Goal: Task Accomplishment & Management: Manage account settings

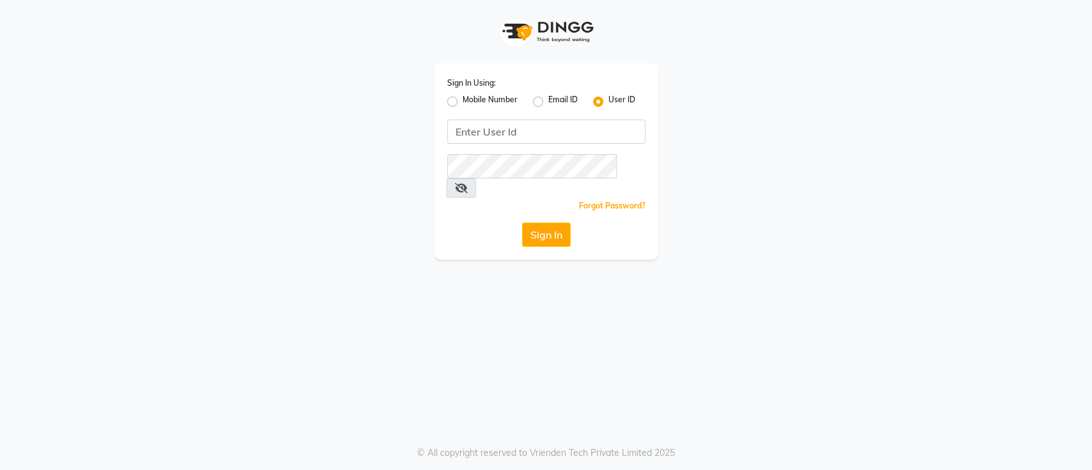
click at [463, 96] on label "Mobile Number" at bounding box center [490, 101] width 55 height 15
click at [463, 96] on input "Mobile Number" at bounding box center [467, 98] width 8 height 8
radio input "true"
radio input "false"
click at [532, 129] on input "Username" at bounding box center [567, 132] width 155 height 24
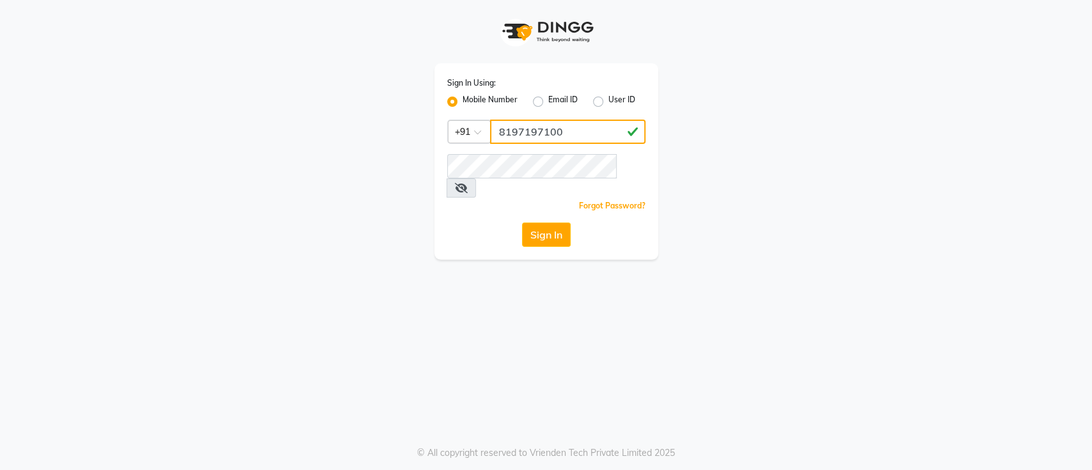
type input "8197197100"
click at [468, 183] on icon at bounding box center [461, 188] width 13 height 10
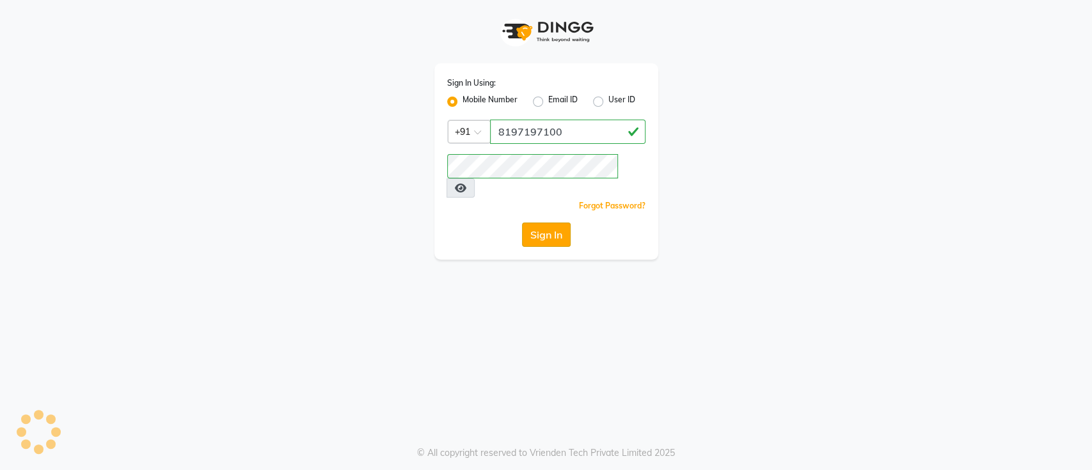
click at [553, 223] on button "Sign In" at bounding box center [546, 235] width 49 height 24
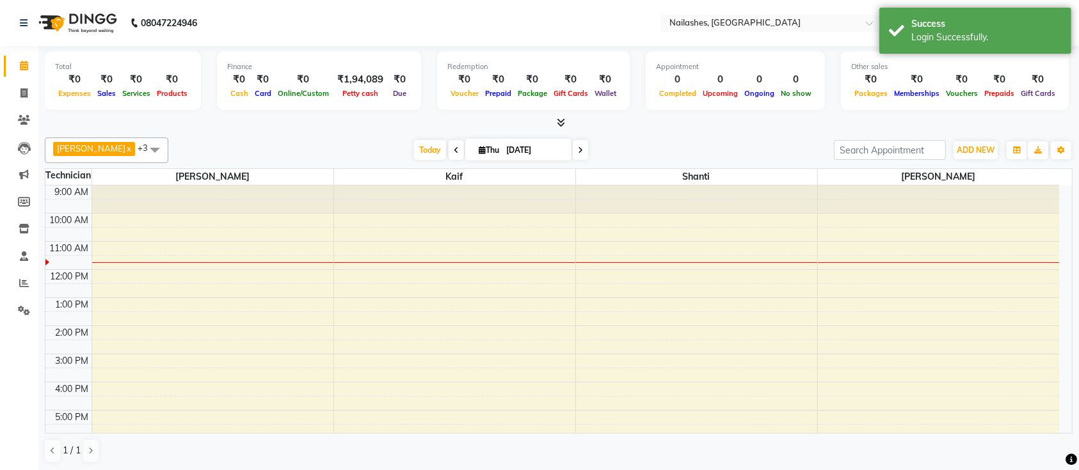
click at [561, 125] on icon at bounding box center [561, 123] width 8 height 10
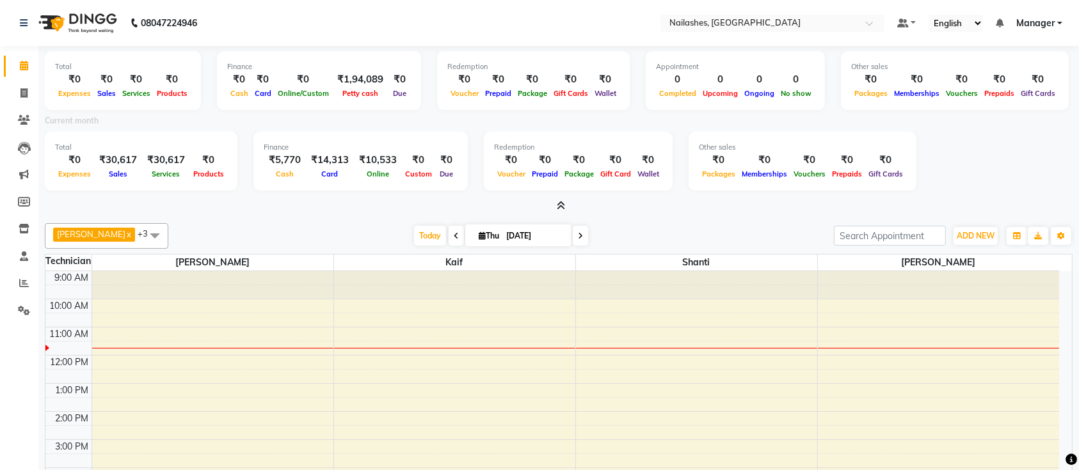
click at [564, 206] on icon at bounding box center [561, 206] width 8 height 10
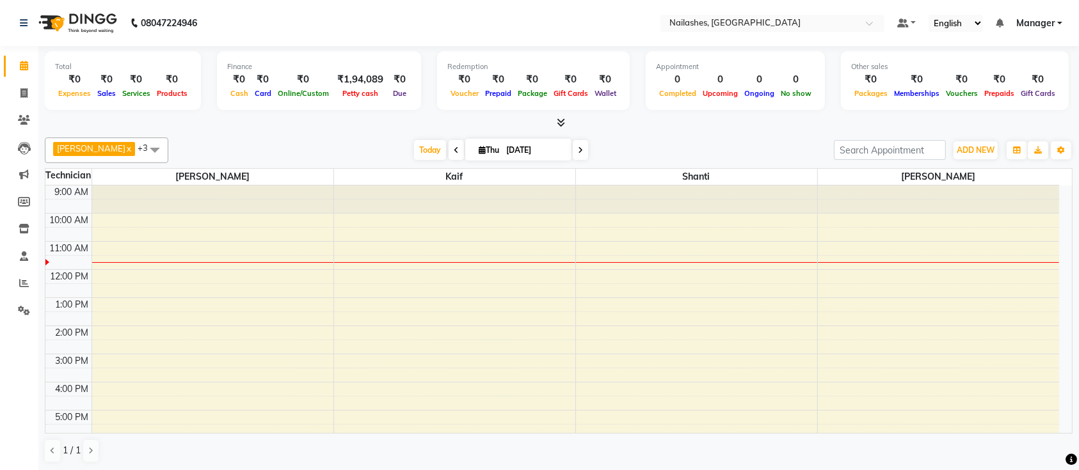
click at [563, 120] on icon at bounding box center [561, 123] width 8 height 10
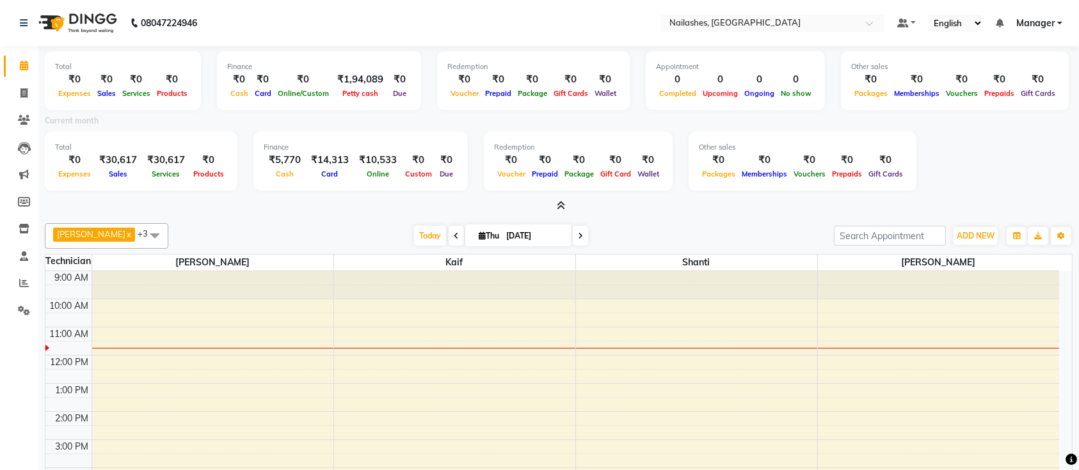
click at [563, 203] on icon at bounding box center [561, 206] width 8 height 10
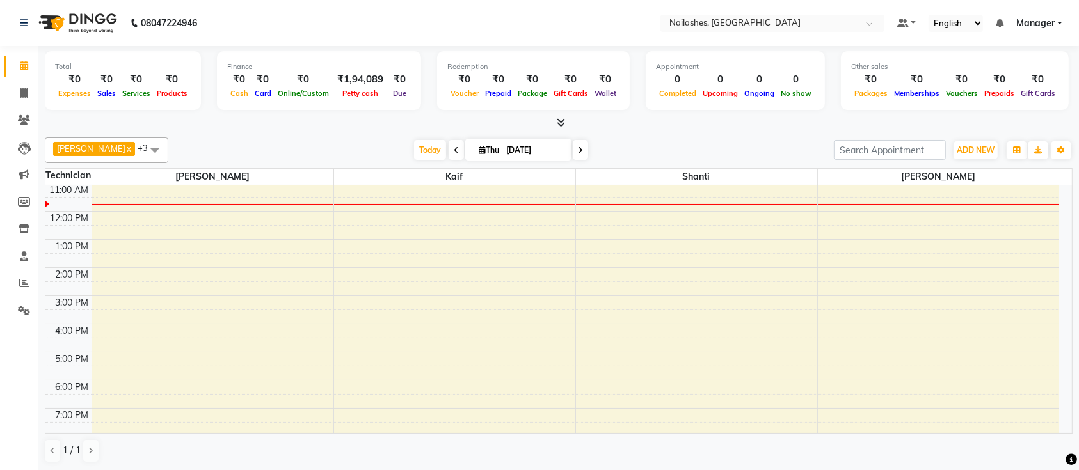
scroll to position [85, 0]
click at [414, 157] on span "Today" at bounding box center [430, 150] width 32 height 20
click at [727, 131] on div "Total ₹0 Expenses ₹0 Sales ₹0 Services ₹0 Products Finance ₹0 Cash ₹0 Card ₹0 O…" at bounding box center [558, 258] width 1040 height 425
click at [417, 155] on span "Today" at bounding box center [430, 150] width 32 height 20
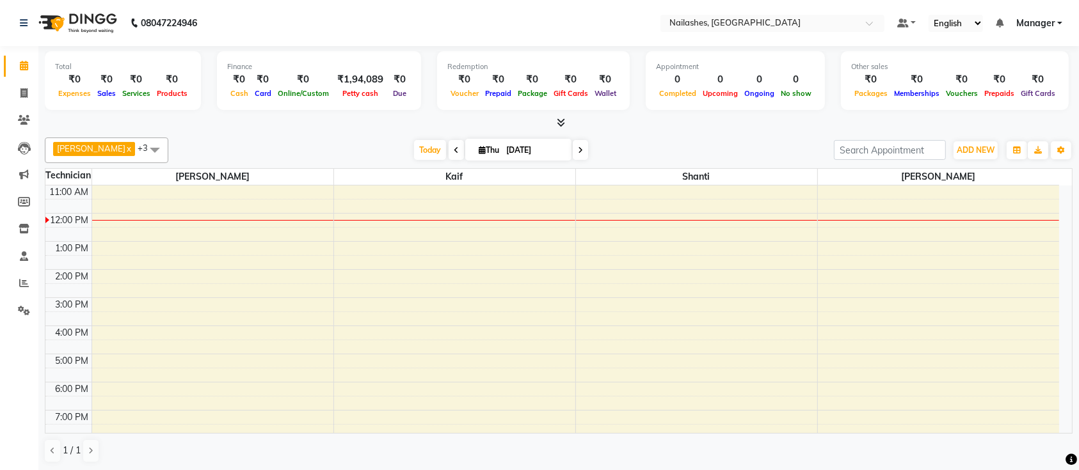
click at [617, 136] on div "Ismail x Shanti x Sushma x Kaif x +3 UnSelect All Ismail Kaif Shanti Sushma Tod…" at bounding box center [558, 300] width 1027 height 336
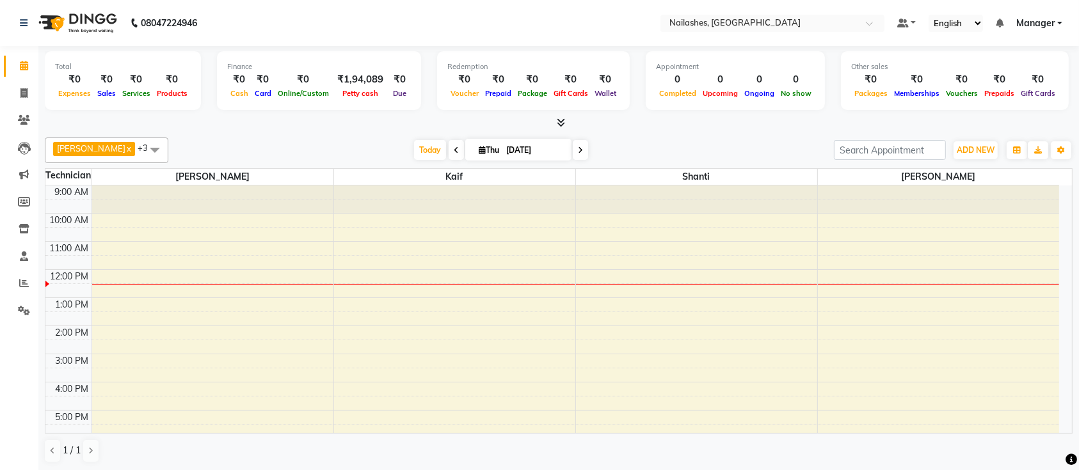
click at [416, 303] on div "9:00 AM 10:00 AM 11:00 AM 12:00 PM 1:00 PM 2:00 PM 3:00 PM 4:00 PM 5:00 PM 6:00…" at bounding box center [551, 382] width 1013 height 393
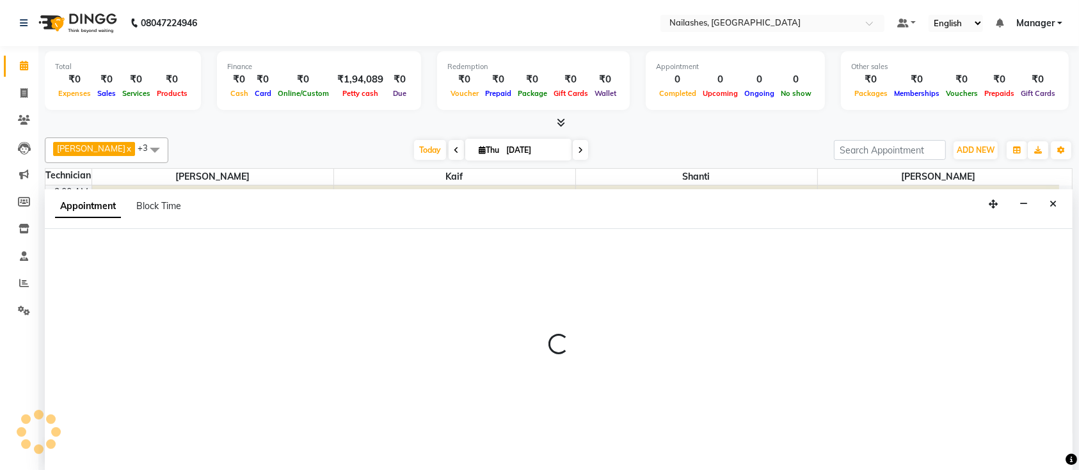
select select "29607"
select select "tentative"
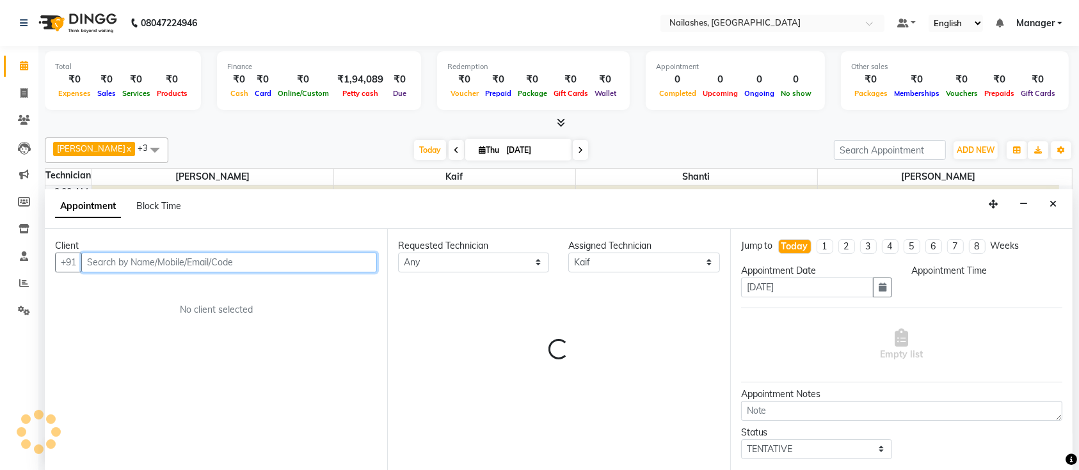
select select "780"
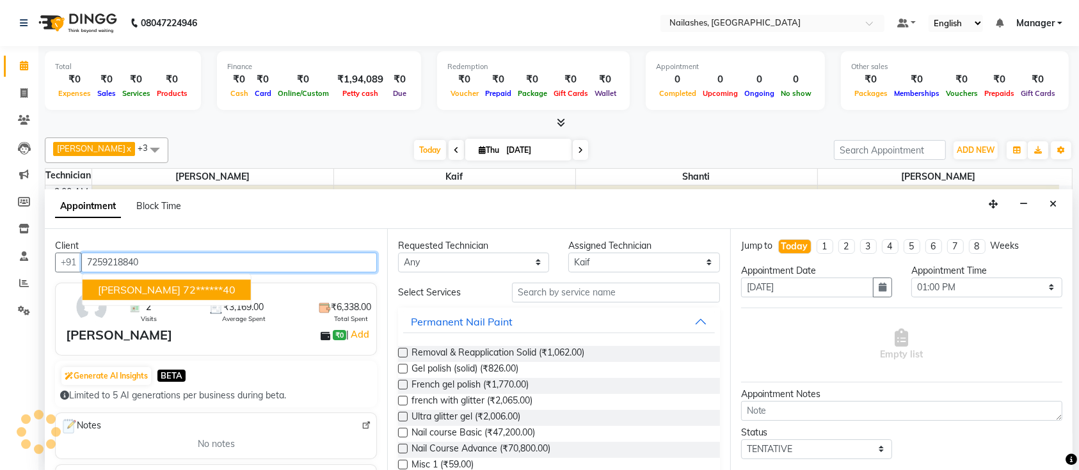
click at [183, 285] on ngb-highlight "72******40" at bounding box center [209, 289] width 52 height 13
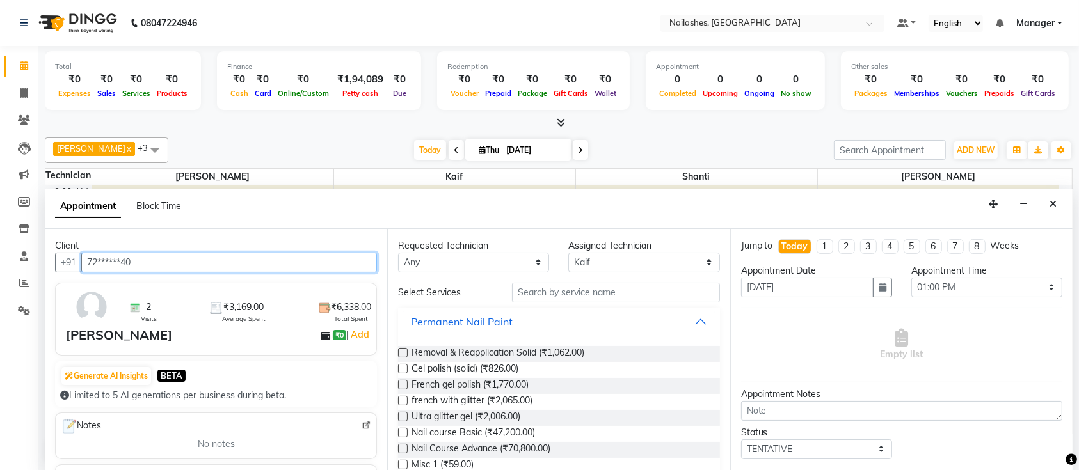
type input "72******40"
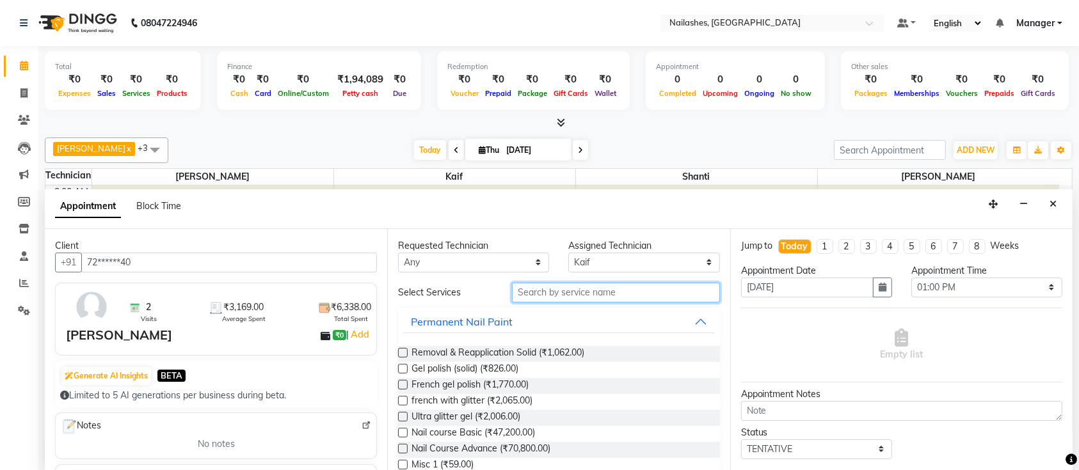
click at [578, 294] on input "text" at bounding box center [616, 293] width 208 height 20
click at [579, 292] on input "text" at bounding box center [616, 293] width 208 height 20
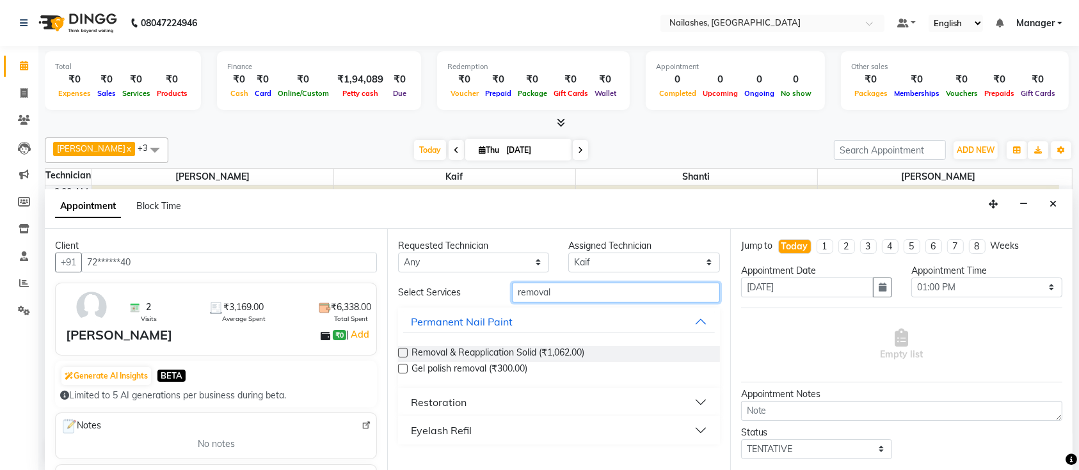
type input "removal"
click at [521, 405] on button "Restoration" at bounding box center [558, 402] width 311 height 23
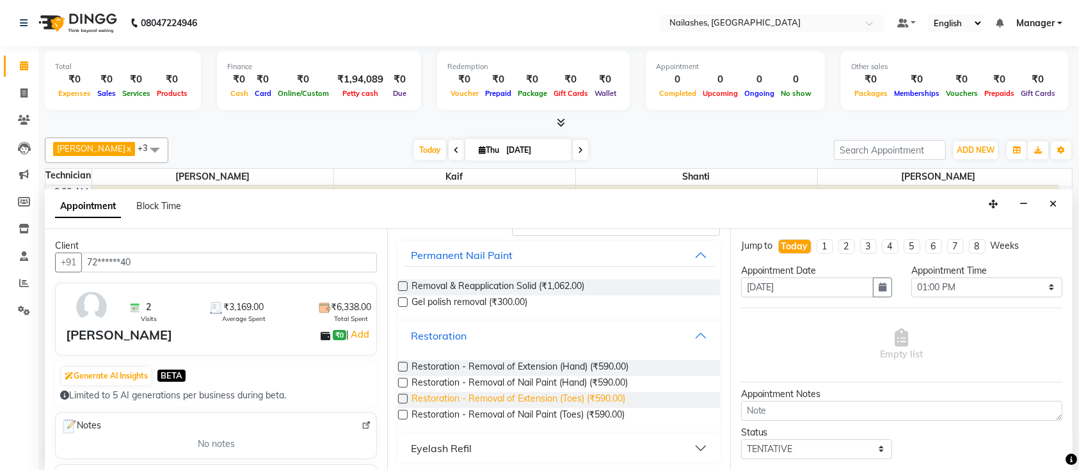
scroll to position [67, 0]
click at [495, 368] on span "Restoration - Removal of Extension (Hand) (₹590.00)" at bounding box center [519, 368] width 217 height 16
checkbox input "false"
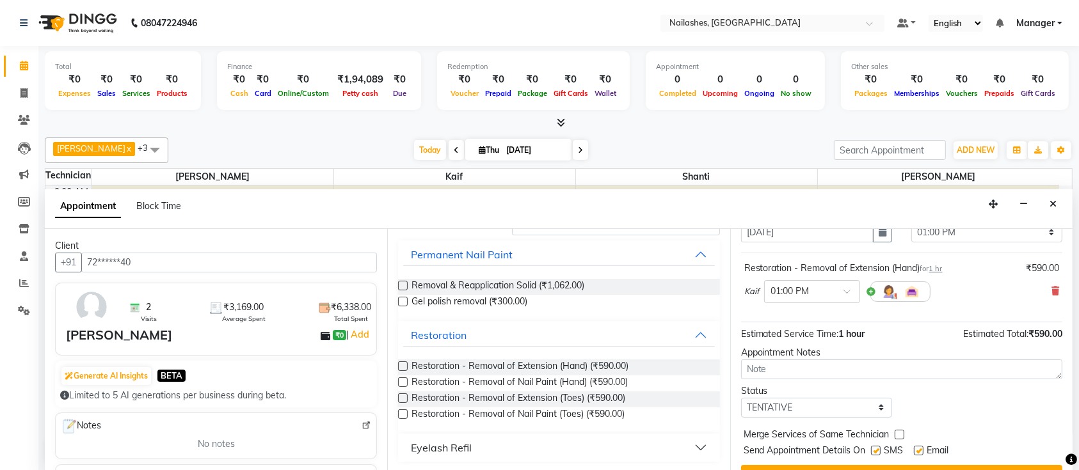
scroll to position [81, 0]
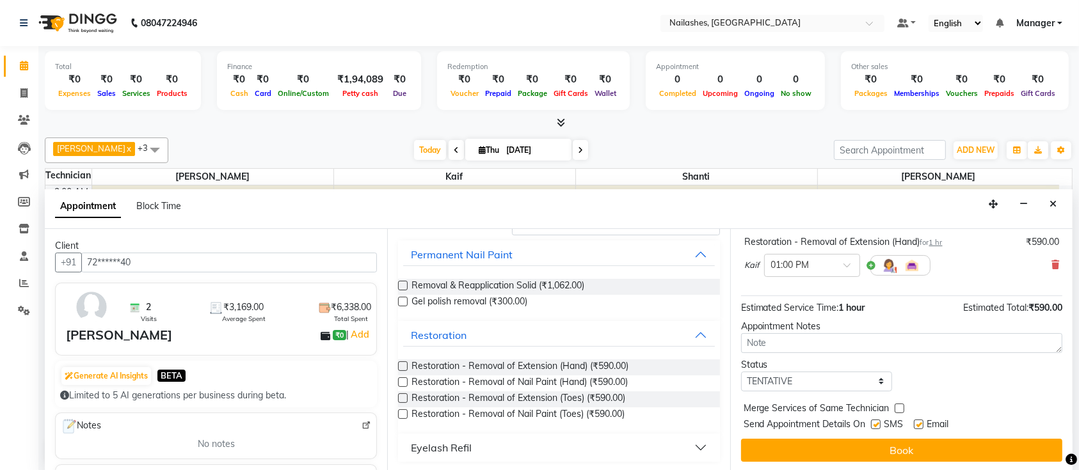
click at [843, 436] on div "Jump to [DATE] 1 2 3 4 5 6 7 8 Weeks Appointment Date [DATE] Appointment Time S…" at bounding box center [901, 350] width 342 height 242
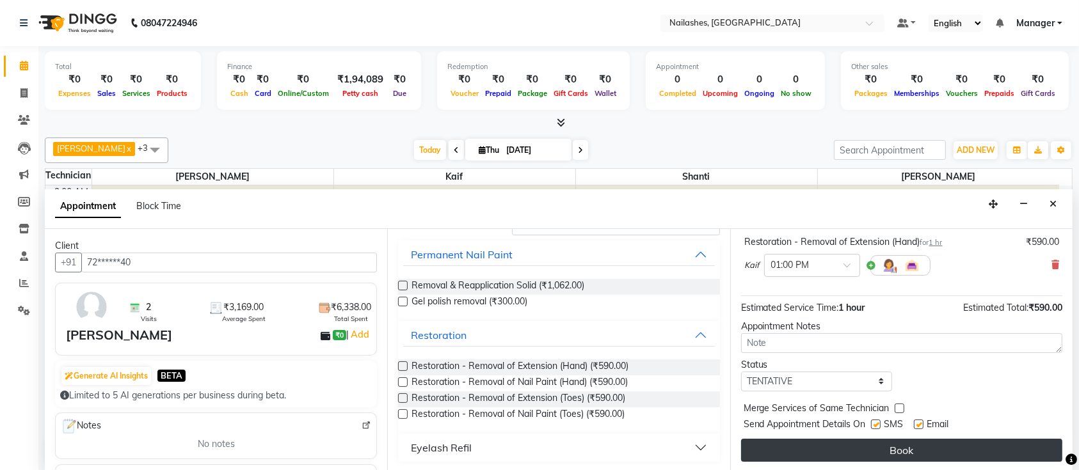
click at [828, 440] on button "Book" at bounding box center [901, 450] width 321 height 23
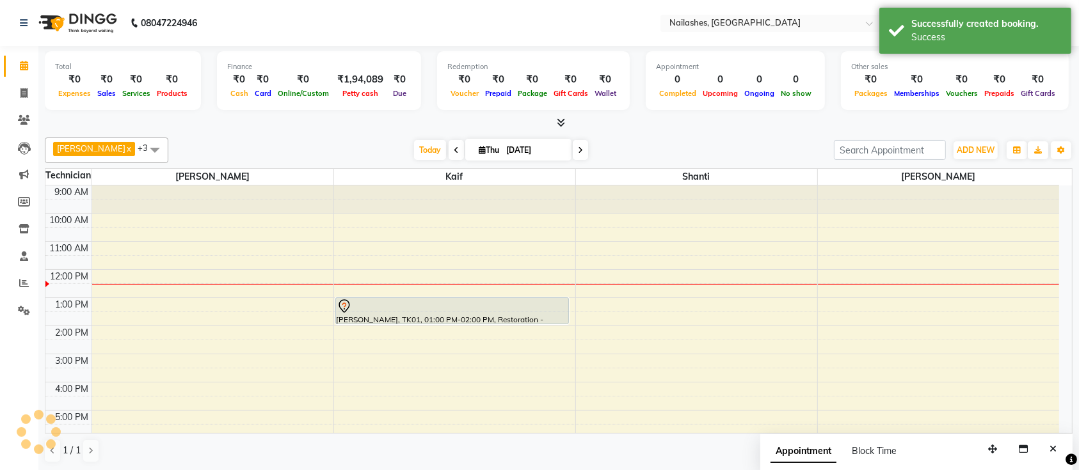
scroll to position [0, 0]
drag, startPoint x: 497, startPoint y: 323, endPoint x: 498, endPoint y: 337, distance: 13.4
click at [498, 337] on div "[PERSON_NAME], TK01, 01:00 PM-02:00 PM, Restoration - Removal of Extension (Han…" at bounding box center [454, 382] width 241 height 393
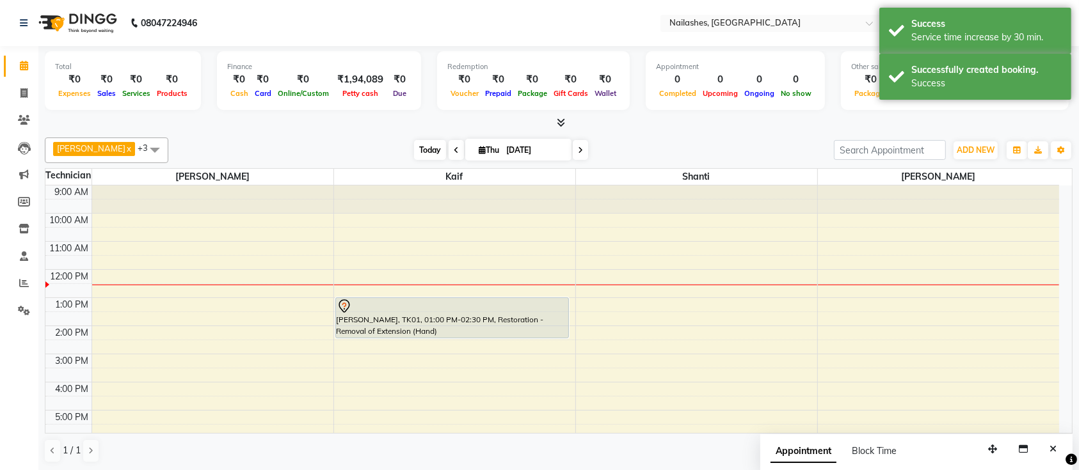
click at [415, 156] on span "Today" at bounding box center [430, 150] width 32 height 20
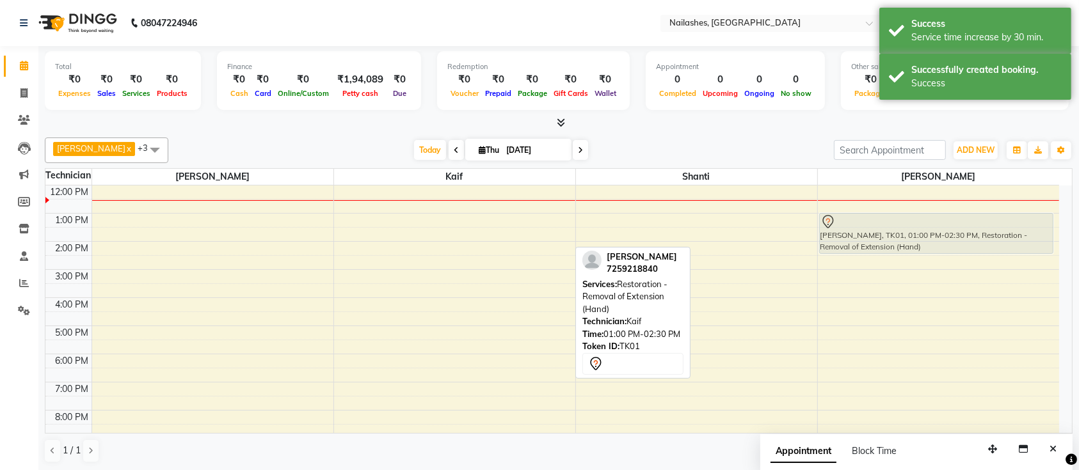
drag, startPoint x: 445, startPoint y: 229, endPoint x: 862, endPoint y: 227, distance: 416.5
click at [862, 227] on tr "[PERSON_NAME], TK01, 01:00 PM-02:30 PM, Restoration - Removal of Extension (Han…" at bounding box center [551, 297] width 1013 height 393
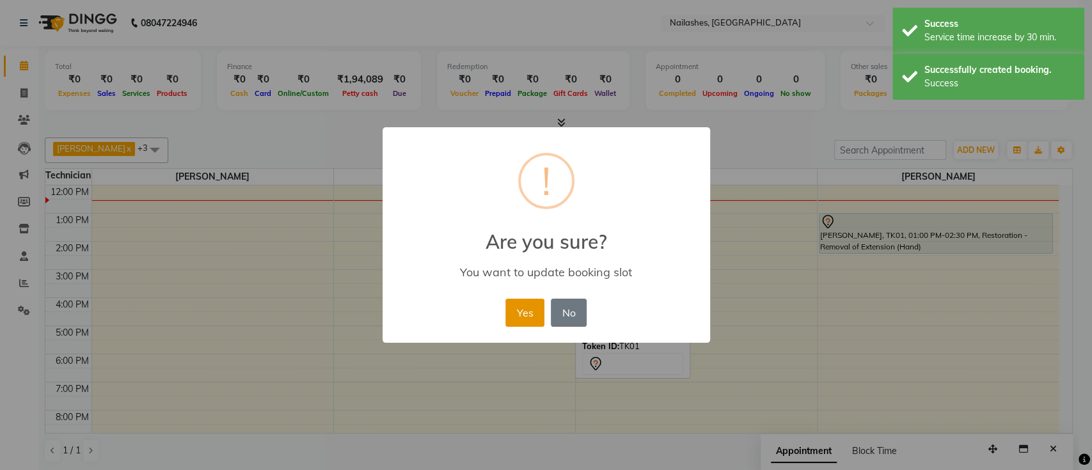
drag, startPoint x: 519, startPoint y: 314, endPoint x: 536, endPoint y: 290, distance: 29.5
click at [520, 314] on button "Yes" at bounding box center [524, 313] width 39 height 28
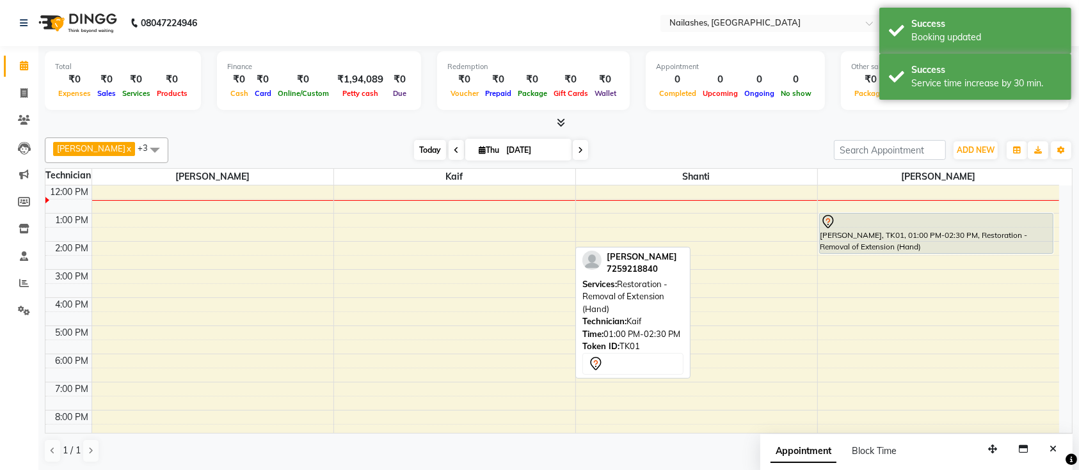
click at [415, 141] on span "Today" at bounding box center [430, 150] width 32 height 20
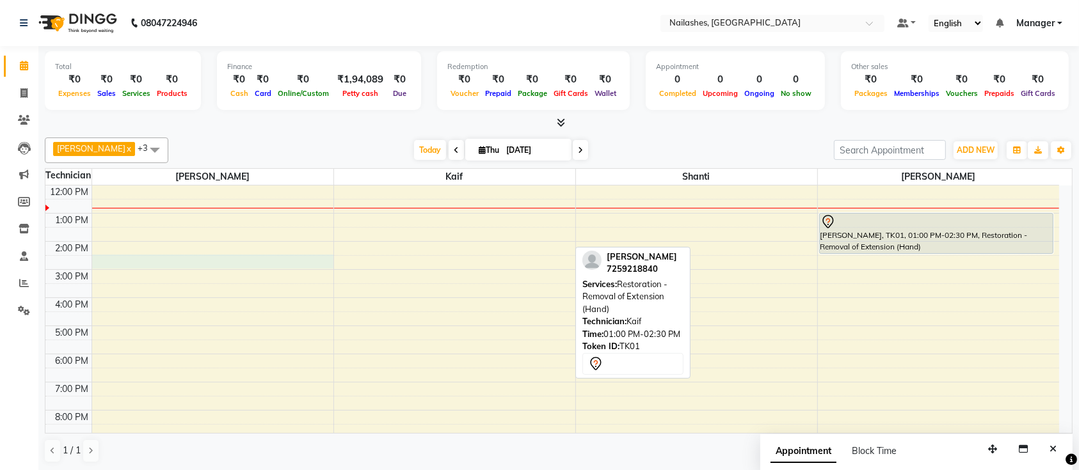
click at [147, 258] on div "9:00 AM 10:00 AM 11:00 AM 12:00 PM 1:00 PM 2:00 PM 3:00 PM 4:00 PM 5:00 PM 6:00…" at bounding box center [551, 297] width 1013 height 393
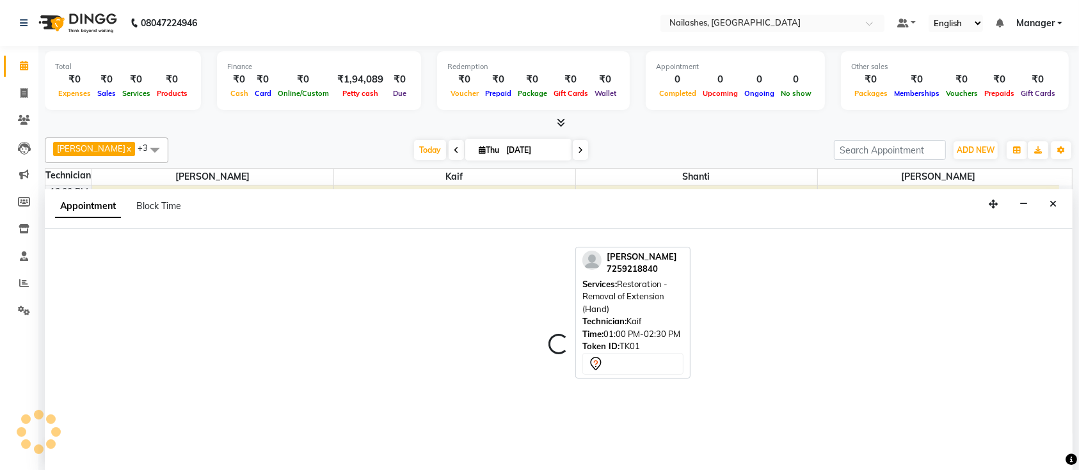
scroll to position [0, 0]
select select "24569"
select select "870"
select select "tentative"
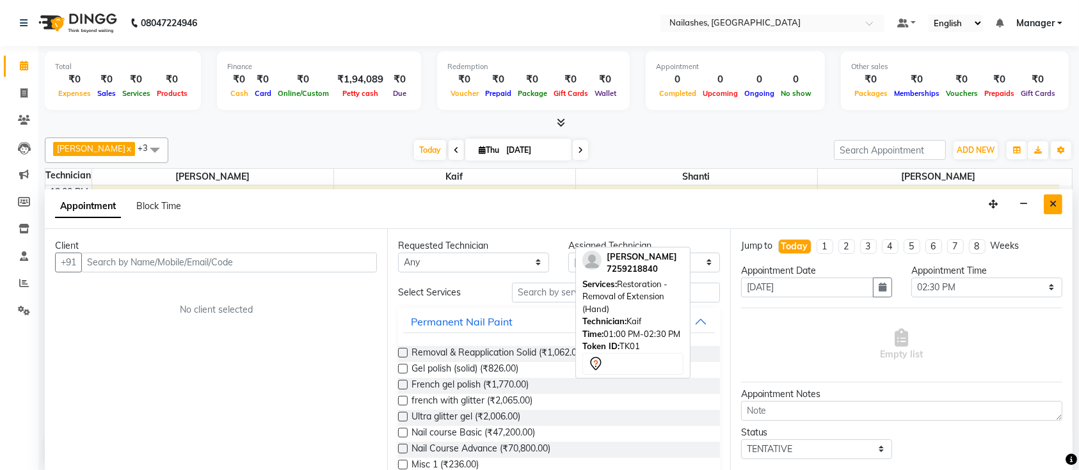
click at [1055, 200] on icon "Close" at bounding box center [1052, 204] width 7 height 9
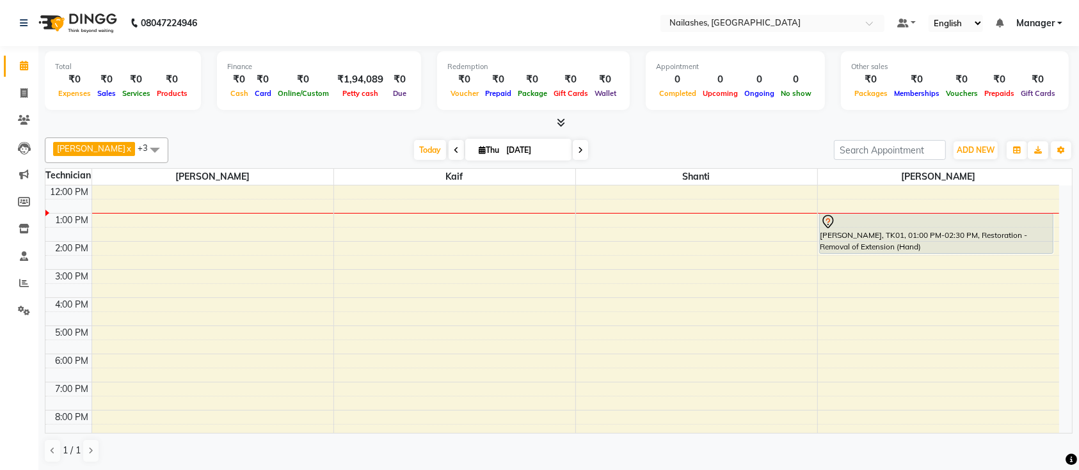
click at [400, 159] on div "[PERSON_NAME] x Shanti x [PERSON_NAME] x Kaif x +3 UnSelect All [PERSON_NAME] K…" at bounding box center [558, 151] width 1027 height 26
click at [184, 113] on div "Total ₹0 Expenses ₹0 Sales ₹0 Services ₹0 Products Finance ₹0 Cash ₹0 Card ₹0 O…" at bounding box center [558, 82] width 1027 height 63
click at [116, 276] on div "9:00 AM 10:00 AM 11:00 AM 12:00 PM 1:00 PM 2:00 PM 3:00 PM 4:00 PM 5:00 PM 6:00…" at bounding box center [551, 297] width 1013 height 393
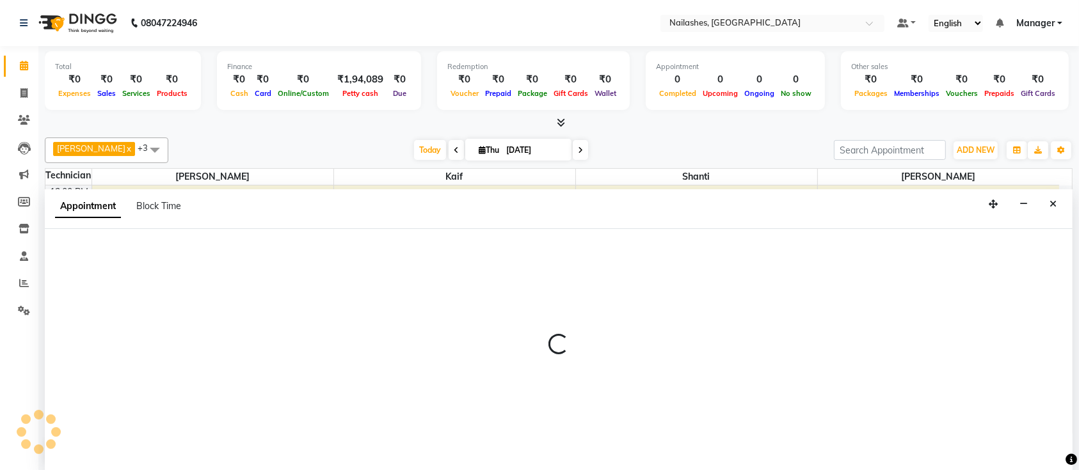
select select "24569"
select select "900"
select select "tentative"
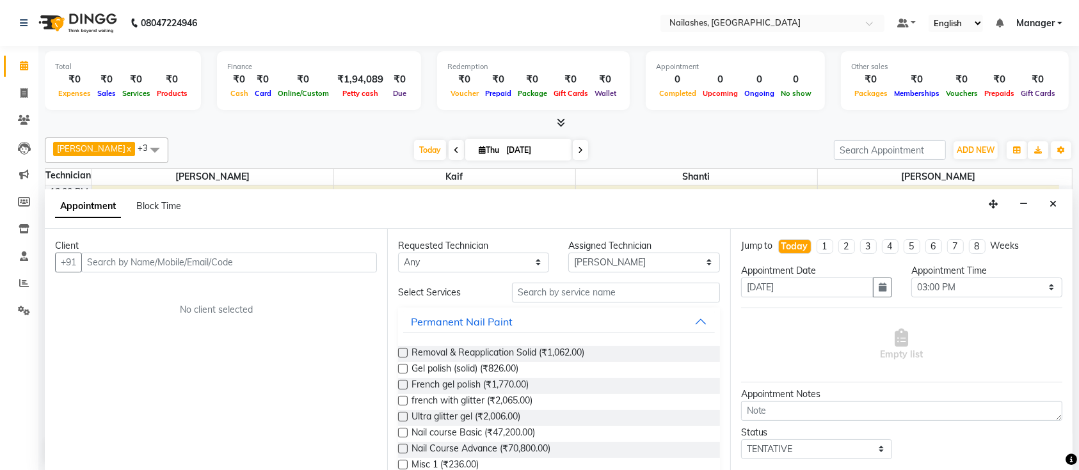
click at [172, 260] on input "text" at bounding box center [229, 263] width 296 height 20
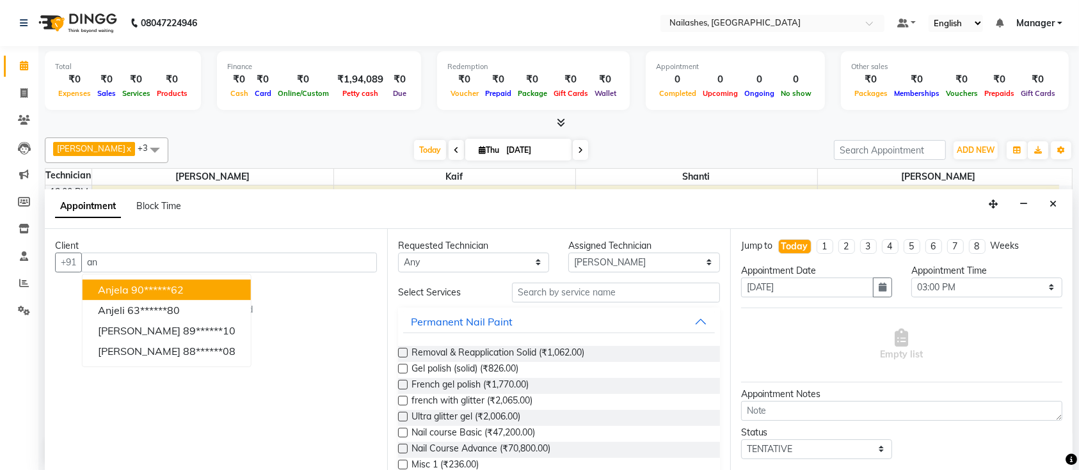
type input "a"
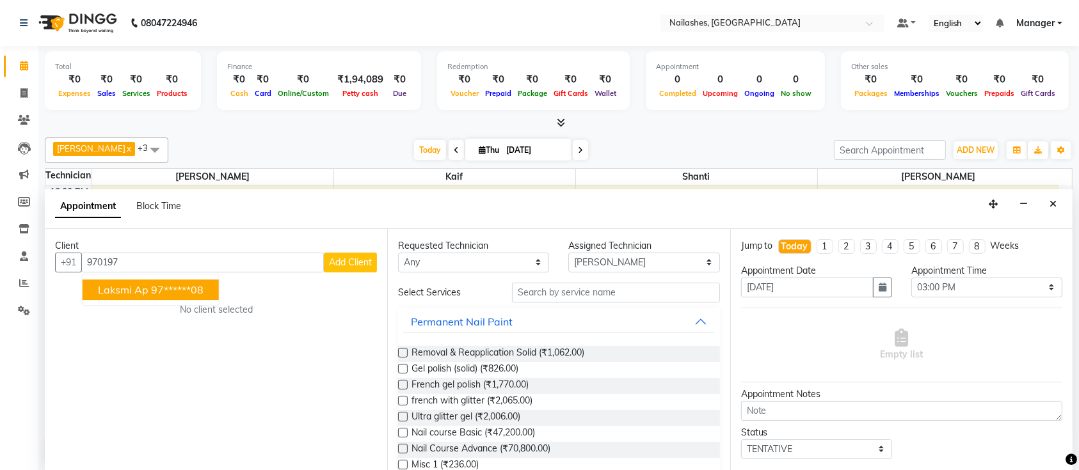
click at [132, 283] on span "laksmi ap" at bounding box center [123, 289] width 51 height 13
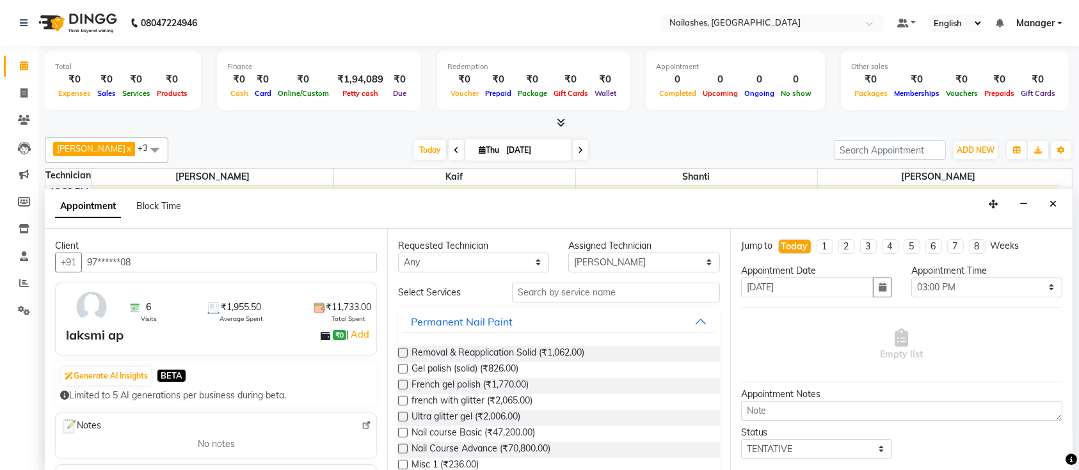
type input "97******08"
click at [573, 291] on input "text" at bounding box center [616, 293] width 208 height 20
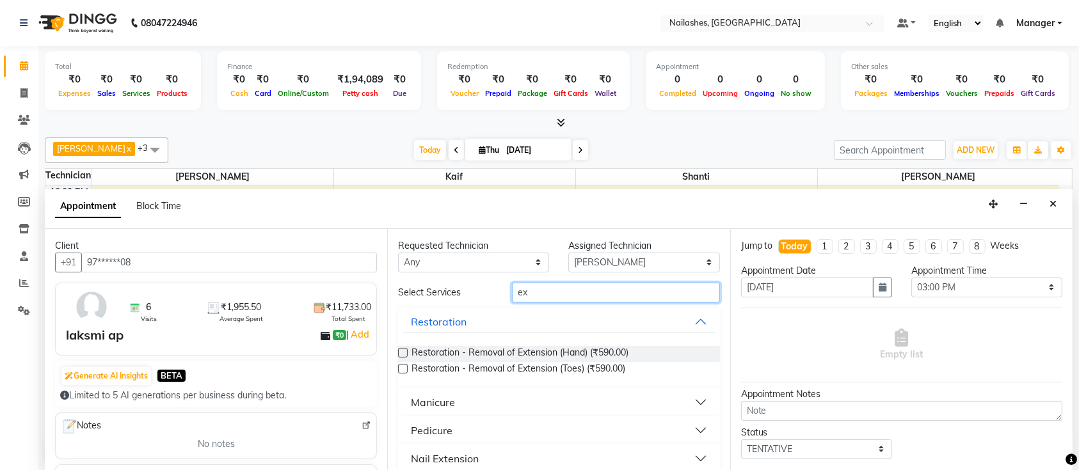
type input "ex"
click at [435, 457] on div "Nail Extension" at bounding box center [445, 458] width 68 height 15
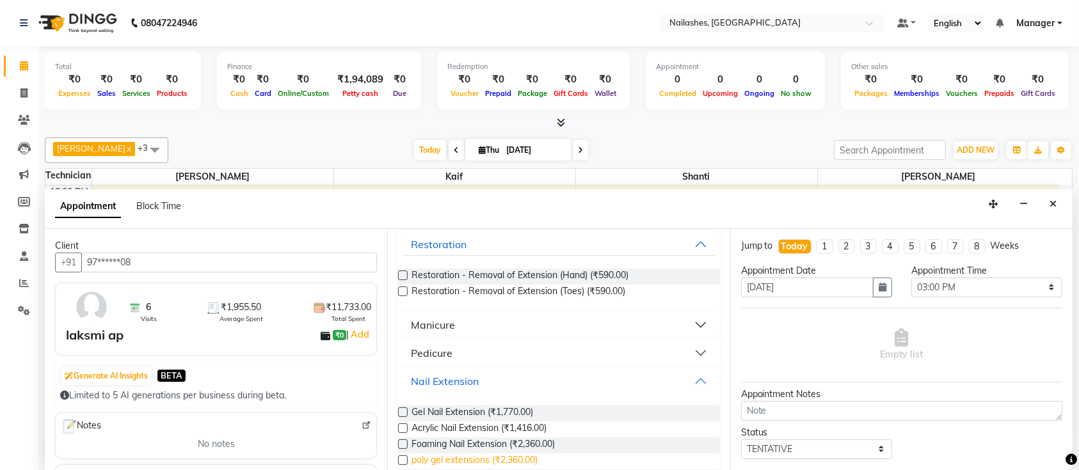
scroll to position [85, 0]
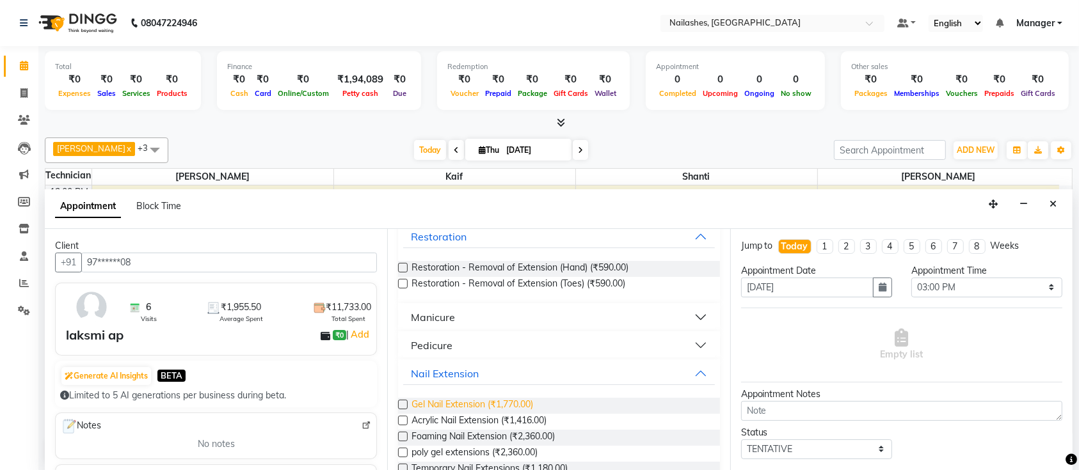
click at [440, 406] on span "Gel Nail Extension (₹1,770.00)" at bounding box center [472, 406] width 122 height 16
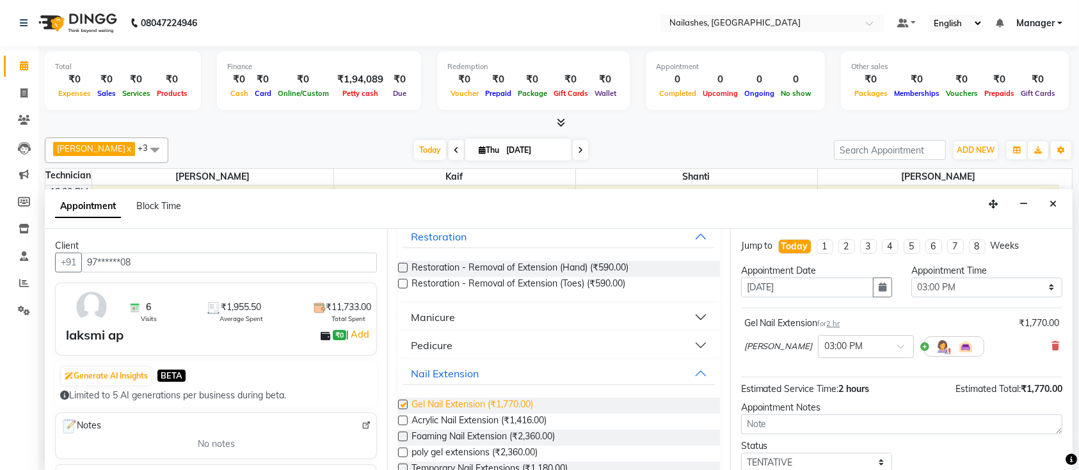
checkbox input "false"
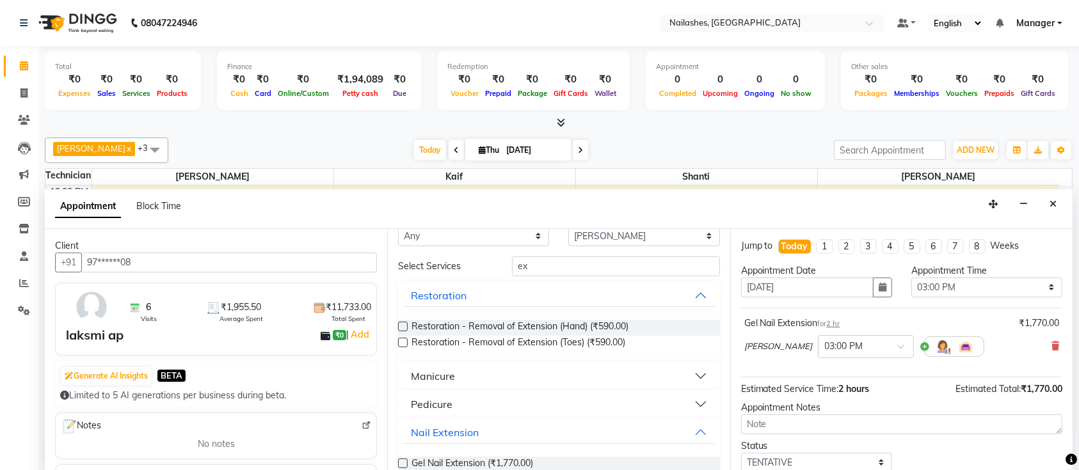
scroll to position [0, 0]
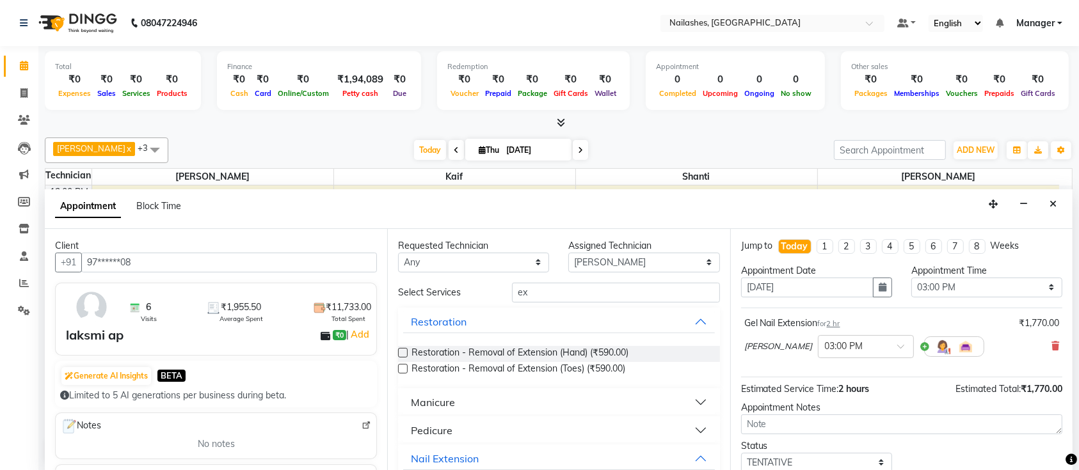
click at [565, 280] on div "Requested Technician Any [PERSON_NAME] Kaif Shanti [PERSON_NAME] Assigned Techn…" at bounding box center [558, 350] width 342 height 242
click at [565, 299] on input "ex" at bounding box center [616, 293] width 208 height 20
type input "e"
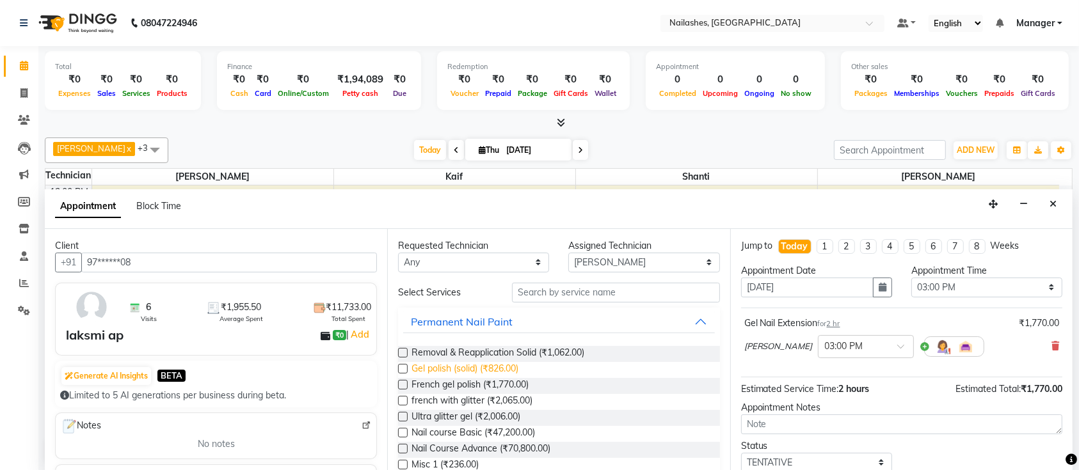
click at [466, 368] on span "Gel polish (solid) (₹826.00)" at bounding box center [464, 370] width 107 height 16
checkbox input "false"
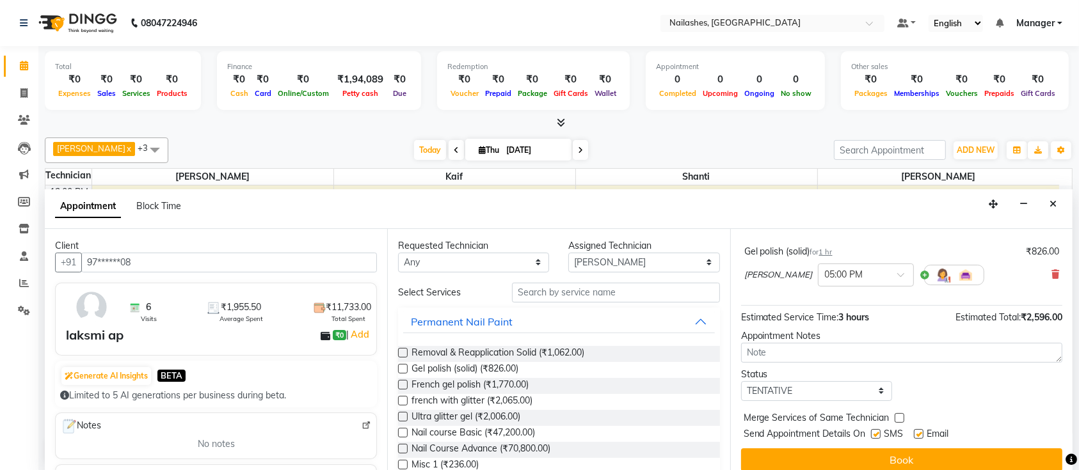
scroll to position [139, 0]
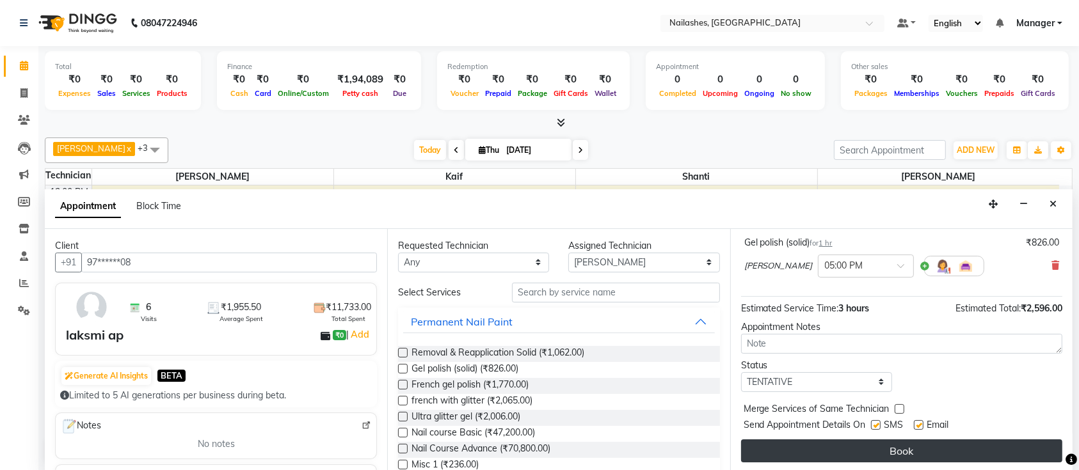
click at [879, 448] on button "Book" at bounding box center [901, 451] width 321 height 23
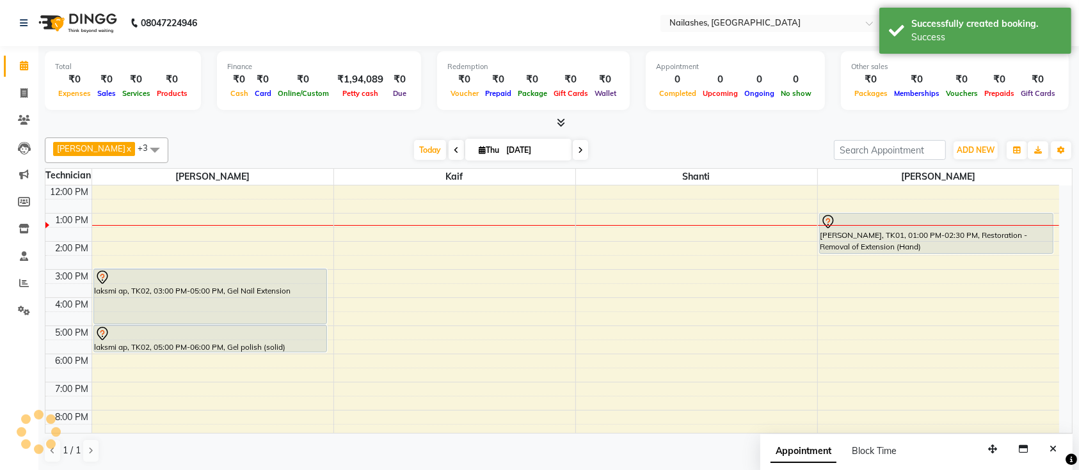
scroll to position [0, 0]
click at [414, 146] on span "Today" at bounding box center [430, 150] width 32 height 20
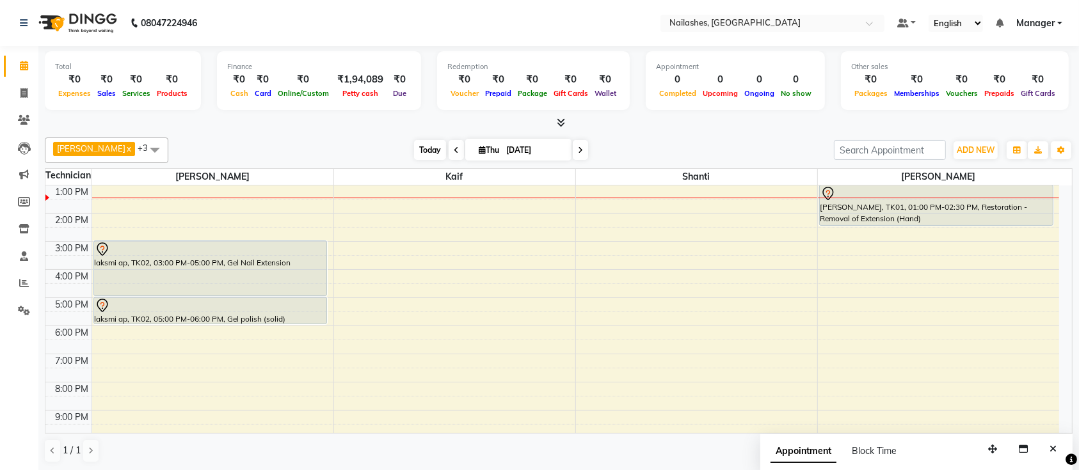
click at [422, 154] on span "Today" at bounding box center [430, 150] width 32 height 20
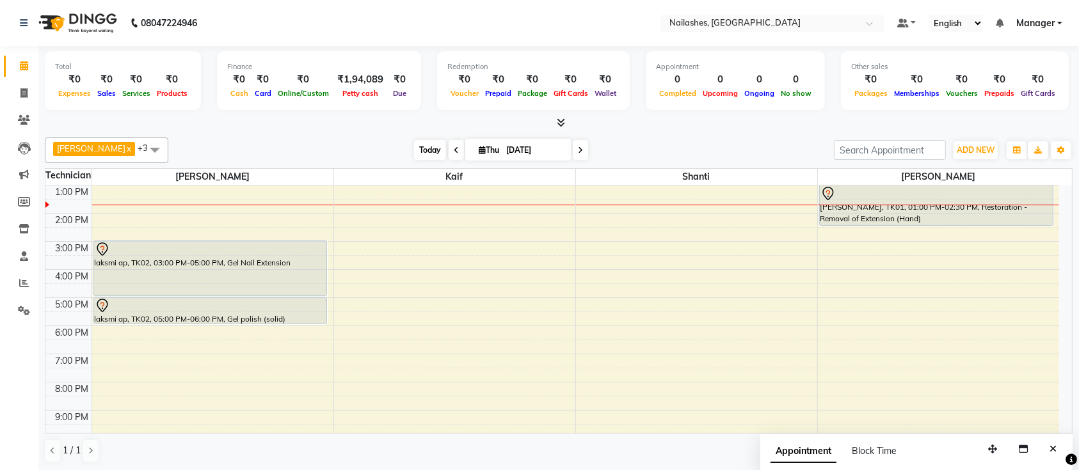
click at [414, 147] on span "Today" at bounding box center [430, 150] width 32 height 20
click at [606, 139] on div "[PERSON_NAME] x Shanti x [PERSON_NAME] x Kaif x +3 UnSelect All [PERSON_NAME] K…" at bounding box center [558, 151] width 1027 height 26
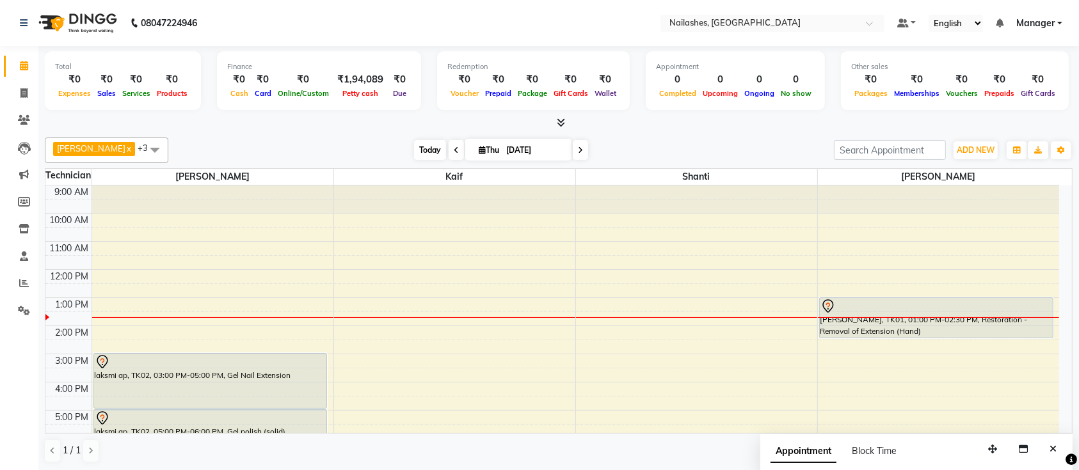
click at [414, 156] on span "Today" at bounding box center [430, 150] width 32 height 20
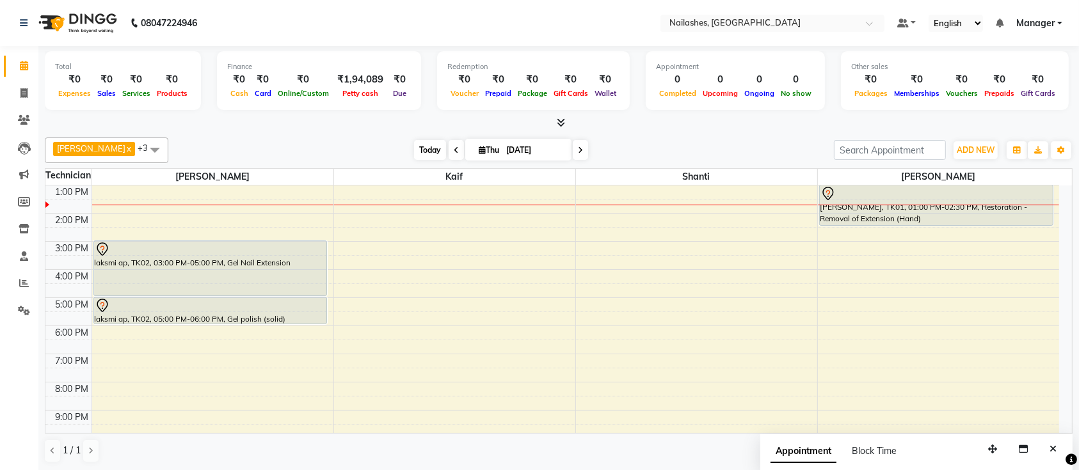
click at [416, 148] on span "Today" at bounding box center [430, 150] width 32 height 20
click at [414, 147] on span "Today" at bounding box center [430, 150] width 32 height 20
click at [414, 150] on span "Today" at bounding box center [430, 150] width 32 height 20
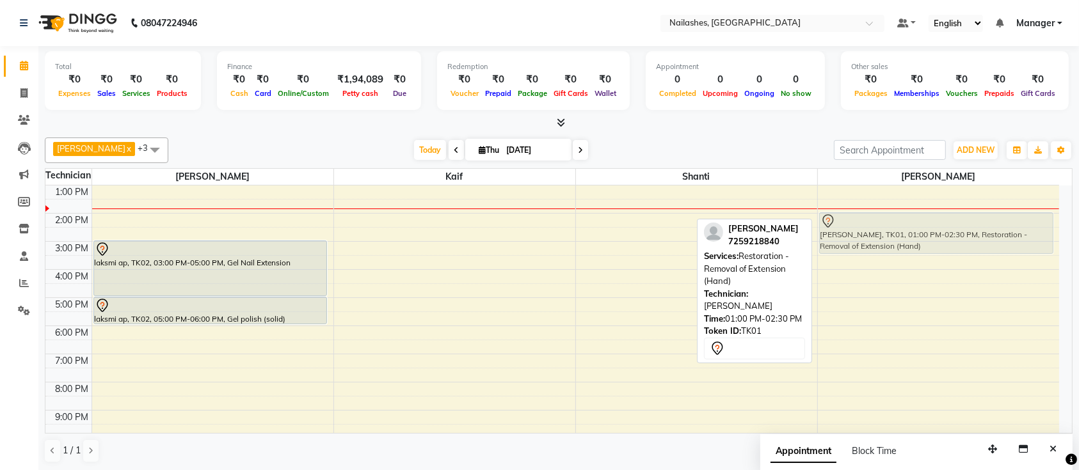
drag, startPoint x: 958, startPoint y: 213, endPoint x: 955, endPoint y: 242, distance: 29.7
click at [955, 242] on div "[PERSON_NAME], TK01, 01:00 PM-02:30 PM, Restoration - Removal of Extension (Han…" at bounding box center [939, 269] width 242 height 393
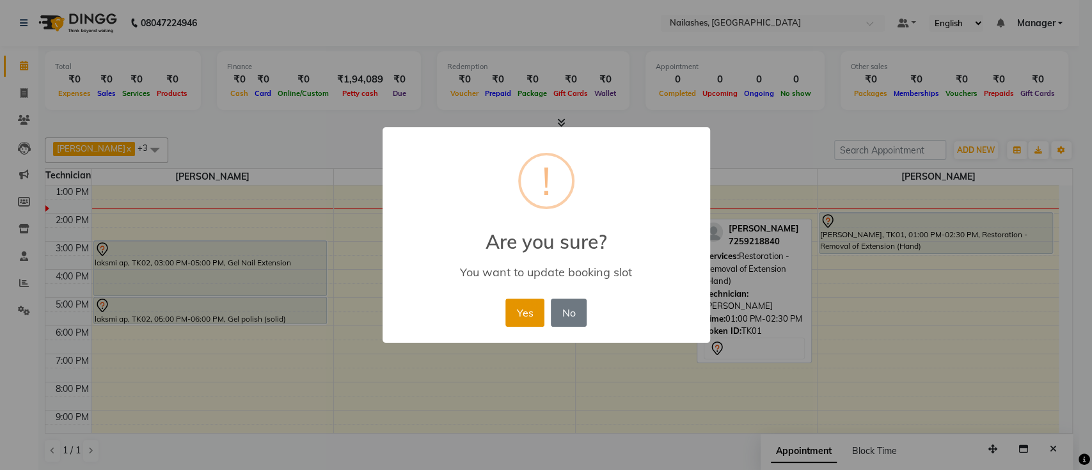
click at [525, 310] on button "Yes" at bounding box center [524, 313] width 39 height 28
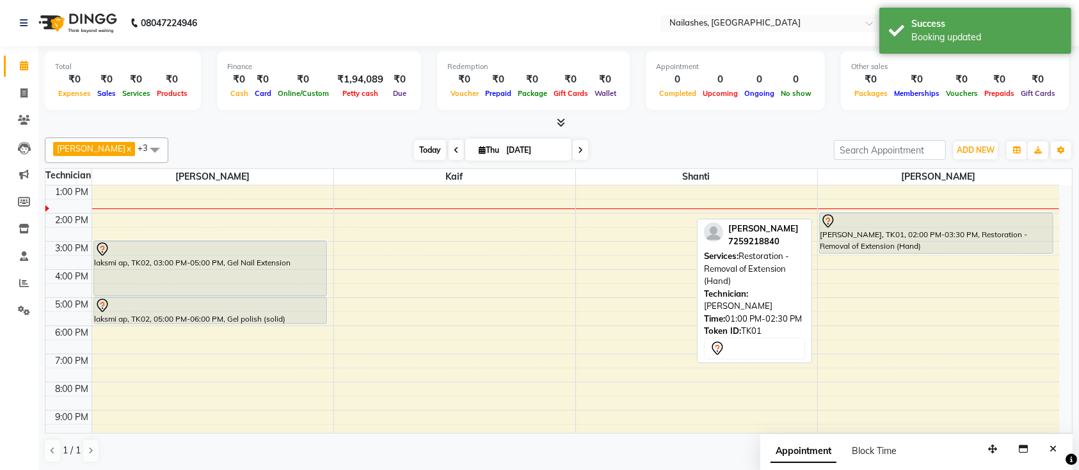
click at [415, 155] on span "Today" at bounding box center [430, 150] width 32 height 20
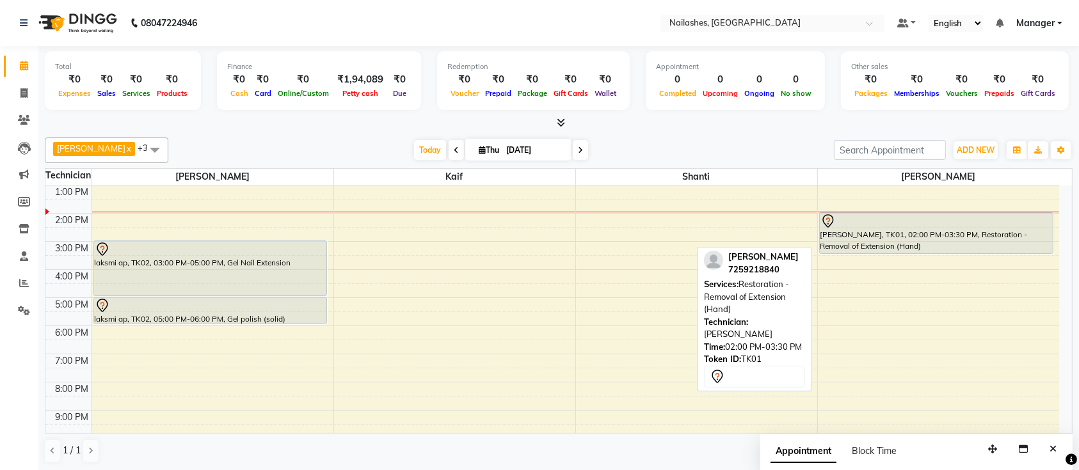
click at [926, 219] on div at bounding box center [936, 221] width 232 height 15
click at [964, 215] on div at bounding box center [936, 221] width 232 height 15
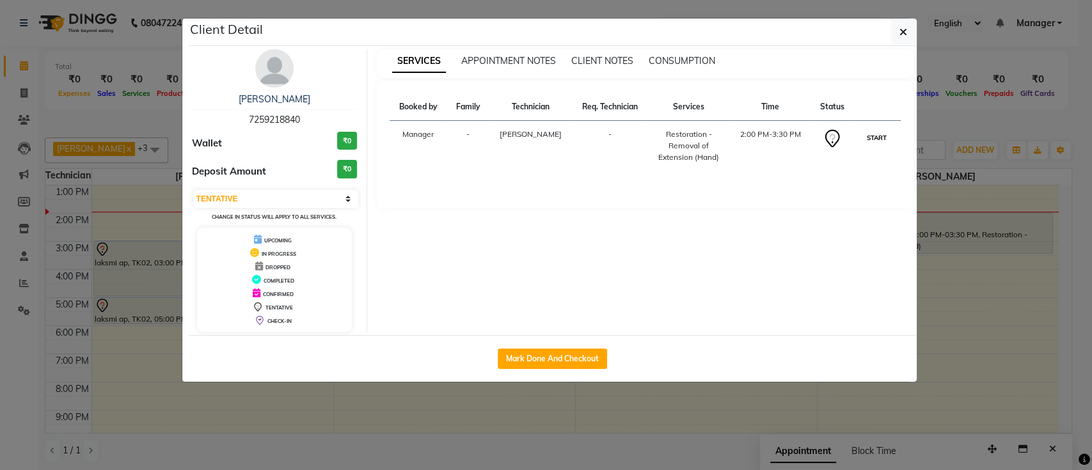
click at [883, 141] on button "START" at bounding box center [877, 138] width 26 height 16
select select "1"
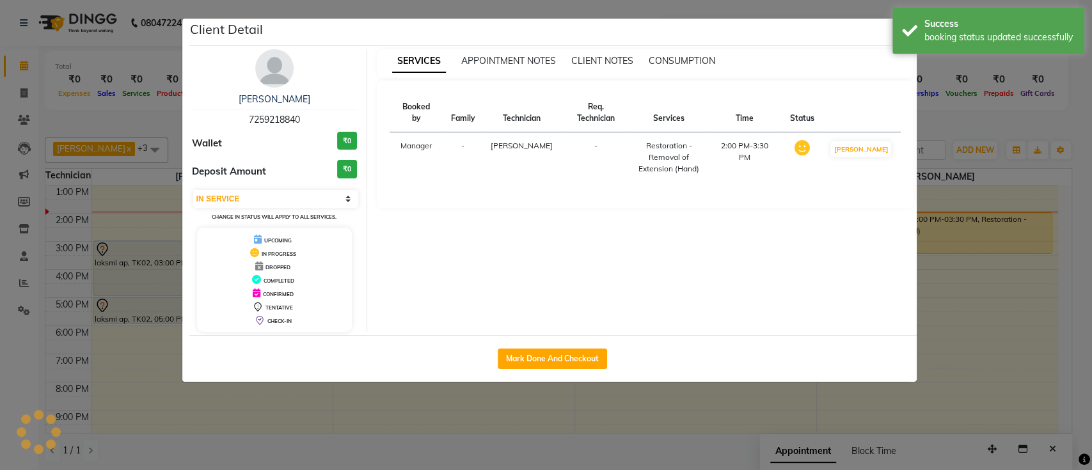
click at [960, 117] on ngb-modal-window "Client Detail [PERSON_NAME] 7259218840 Wallet ₹0 Deposit Amount ₹0 Select IN SE…" at bounding box center [546, 235] width 1092 height 470
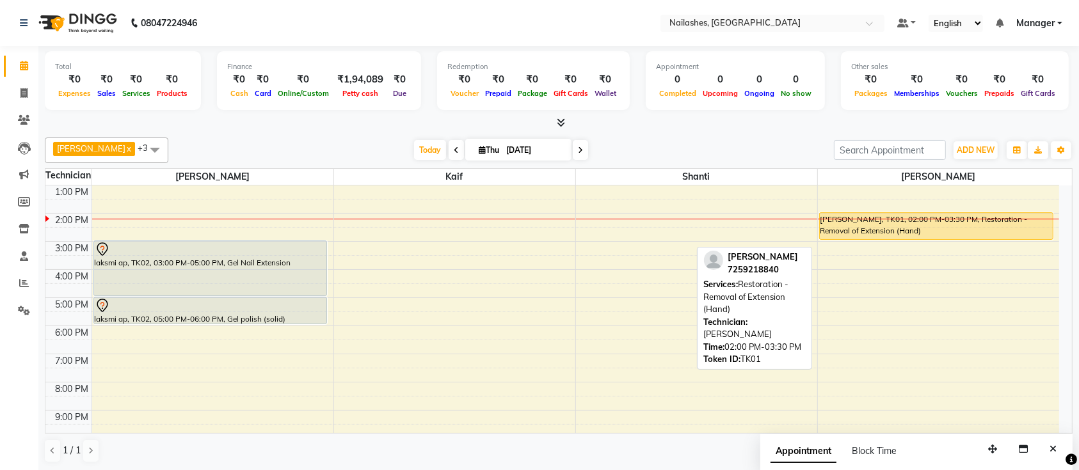
click at [912, 238] on div "[PERSON_NAME], TK01, 02:00 PM-03:30 PM, Restoration - Removal of Extension (Han…" at bounding box center [939, 269] width 242 height 393
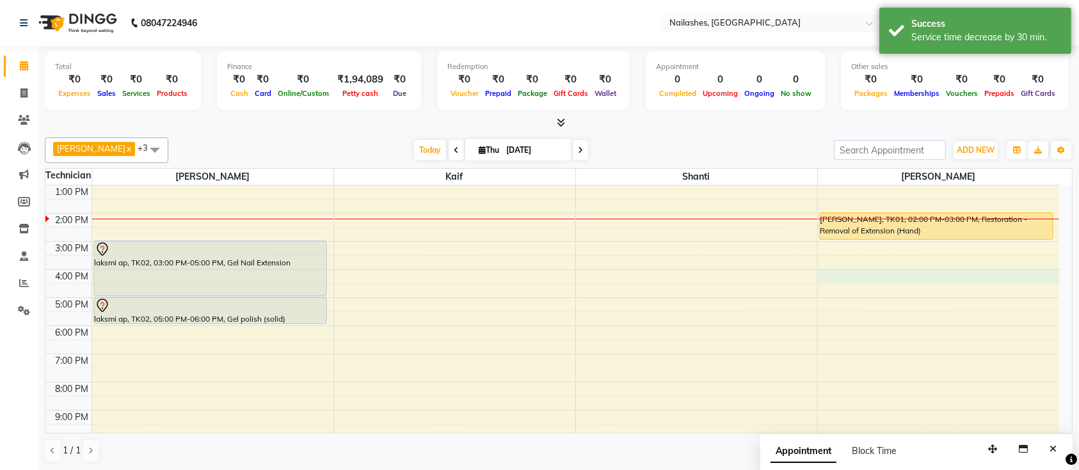
click at [838, 269] on div "9:00 AM 10:00 AM 11:00 AM 12:00 PM 1:00 PM 2:00 PM 3:00 PM 4:00 PM 5:00 PM 6:00…" at bounding box center [551, 269] width 1013 height 393
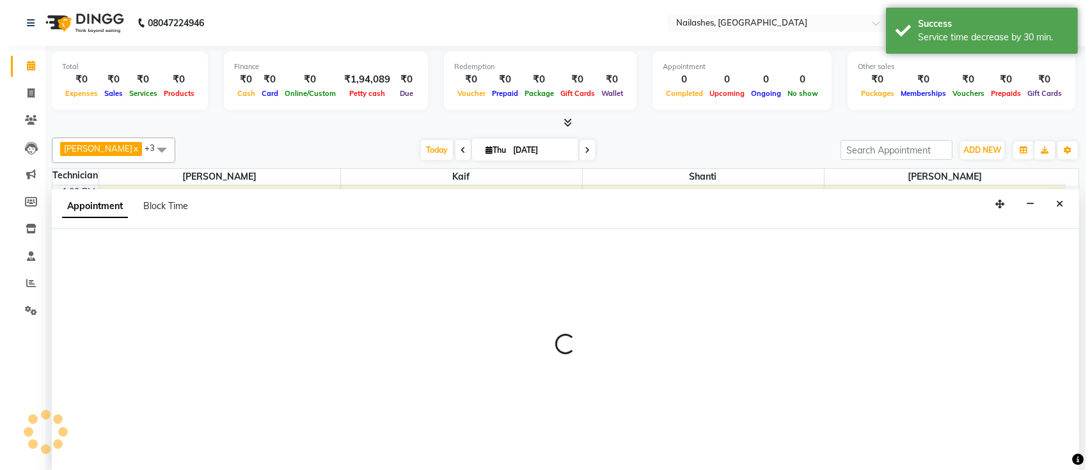
scroll to position [0, 0]
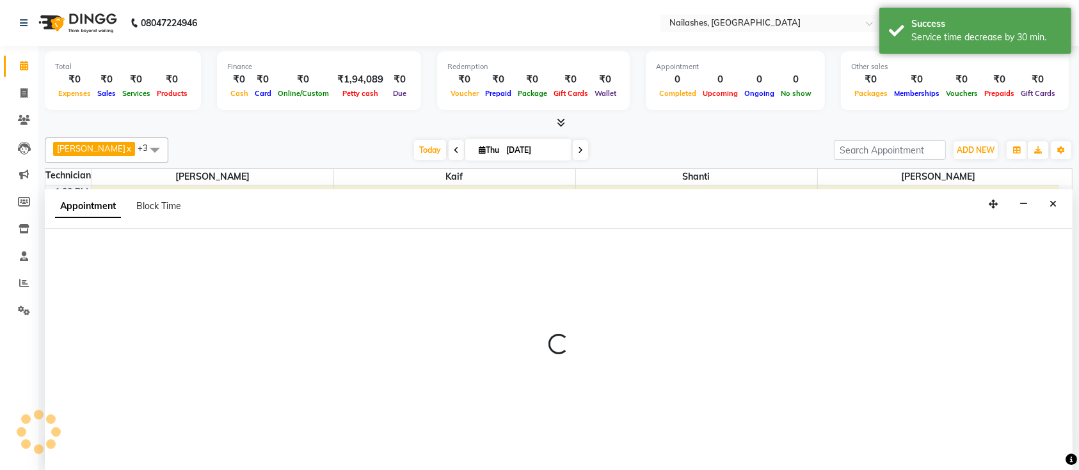
select select "33291"
select select "960"
select select "tentative"
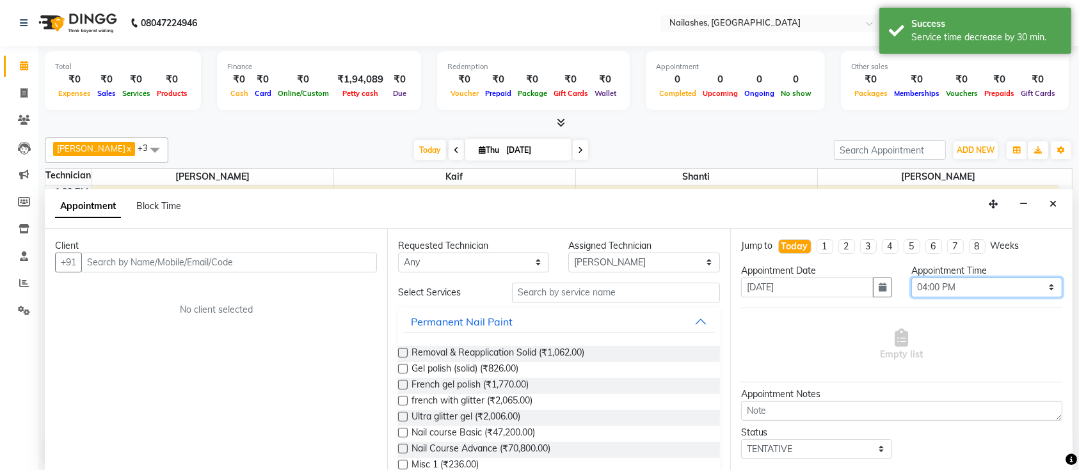
click at [935, 283] on select "Select 10:00 AM 10:15 AM 10:30 AM 10:45 AM 11:00 AM 11:15 AM 11:30 AM 11:45 AM …" at bounding box center [986, 288] width 151 height 20
select select "930"
click at [911, 278] on select "Select 10:00 AM 10:15 AM 10:30 AM 10:45 AM 11:00 AM 11:15 AM 11:30 AM 11:45 AM …" at bounding box center [986, 288] width 151 height 20
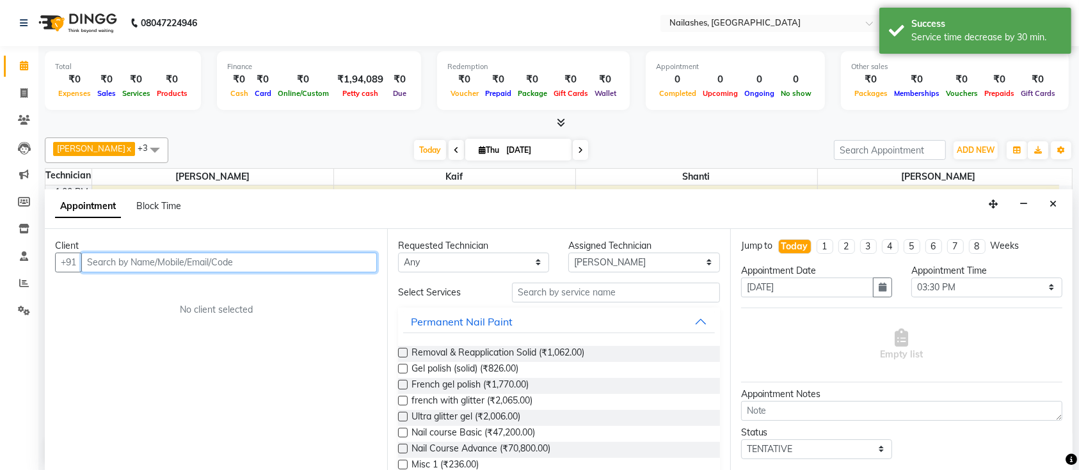
click at [261, 261] on input "text" at bounding box center [229, 263] width 296 height 20
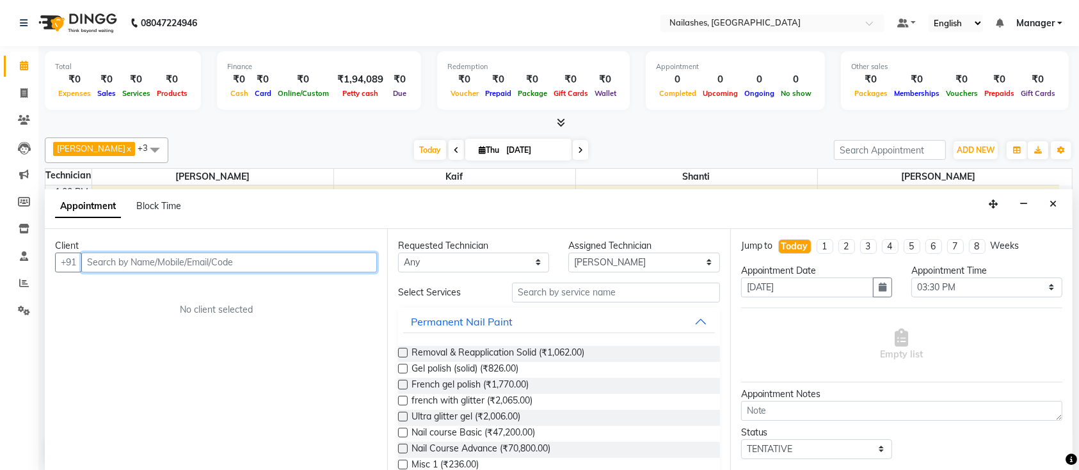
click at [191, 260] on input "text" at bounding box center [229, 263] width 296 height 20
type input "7022611527"
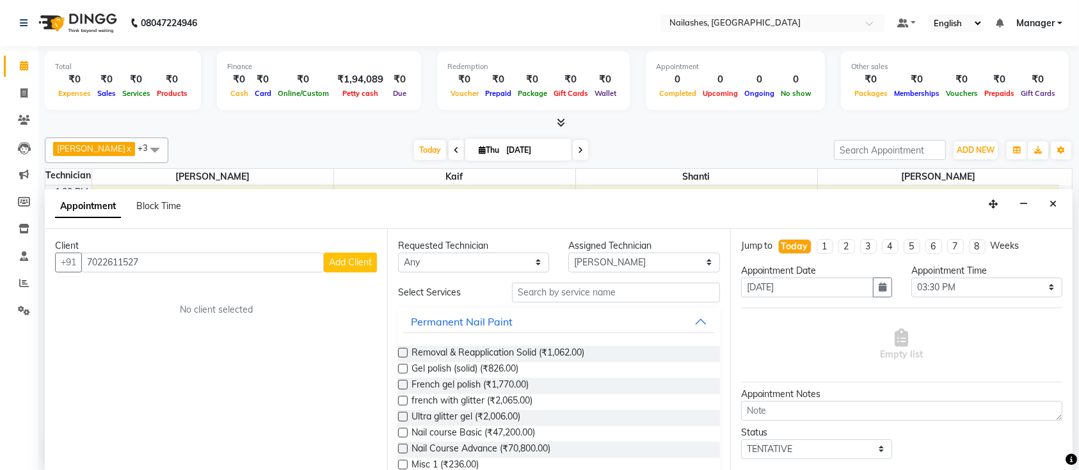
click at [365, 262] on span "Add Client" at bounding box center [350, 263] width 43 height 12
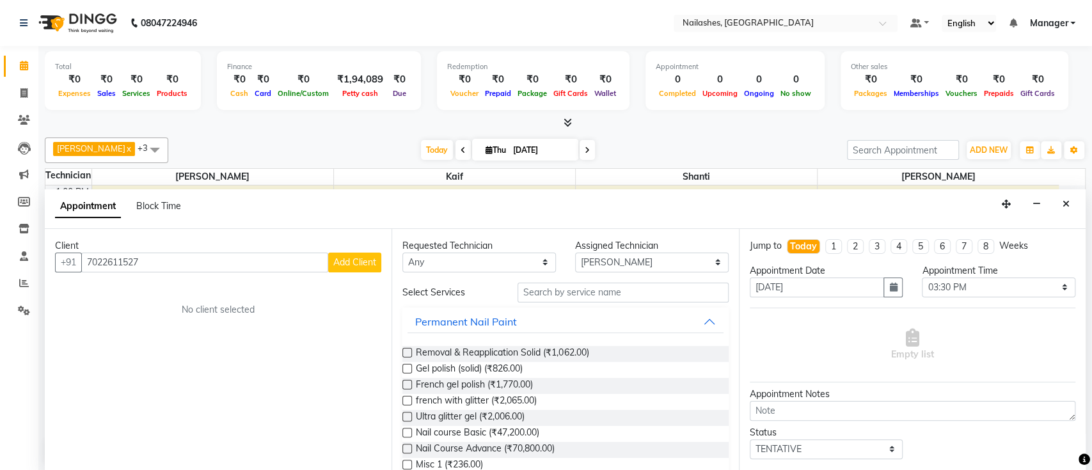
select select "21"
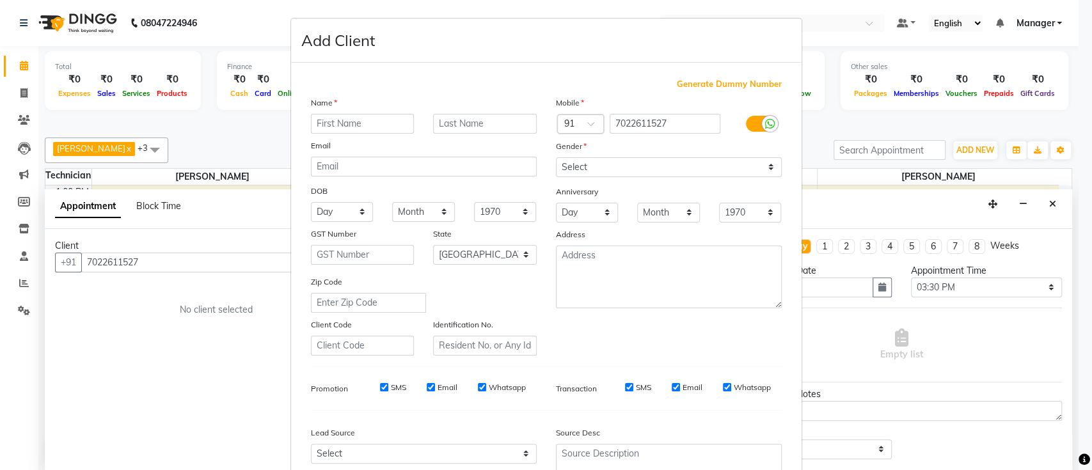
click at [325, 119] on input "text" at bounding box center [363, 124] width 104 height 20
type input "[PERSON_NAME]"
click at [632, 161] on select "Select [DEMOGRAPHIC_DATA] [DEMOGRAPHIC_DATA] Other Prefer Not To Say" at bounding box center [669, 167] width 226 height 20
select select "[DEMOGRAPHIC_DATA]"
click at [556, 157] on select "Select [DEMOGRAPHIC_DATA] [DEMOGRAPHIC_DATA] Other Prefer Not To Say" at bounding box center [669, 167] width 226 height 20
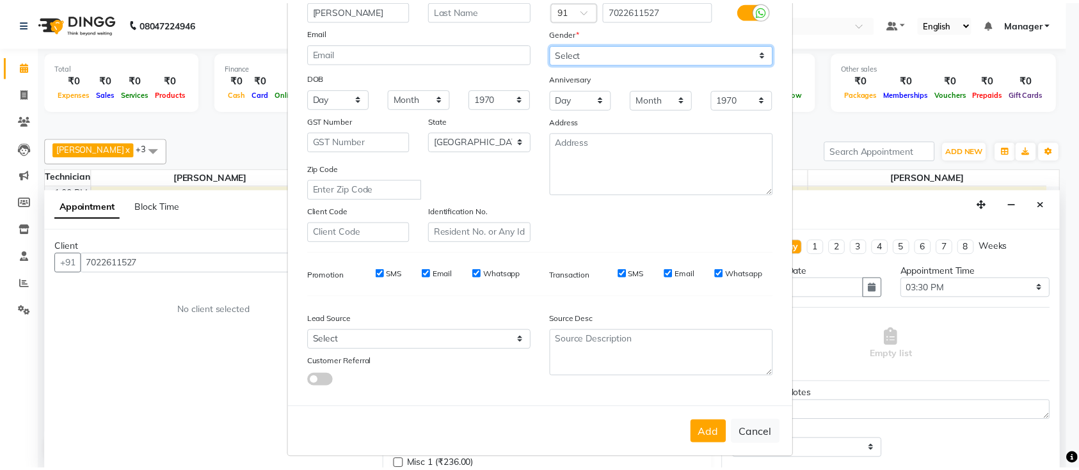
scroll to position [118, 0]
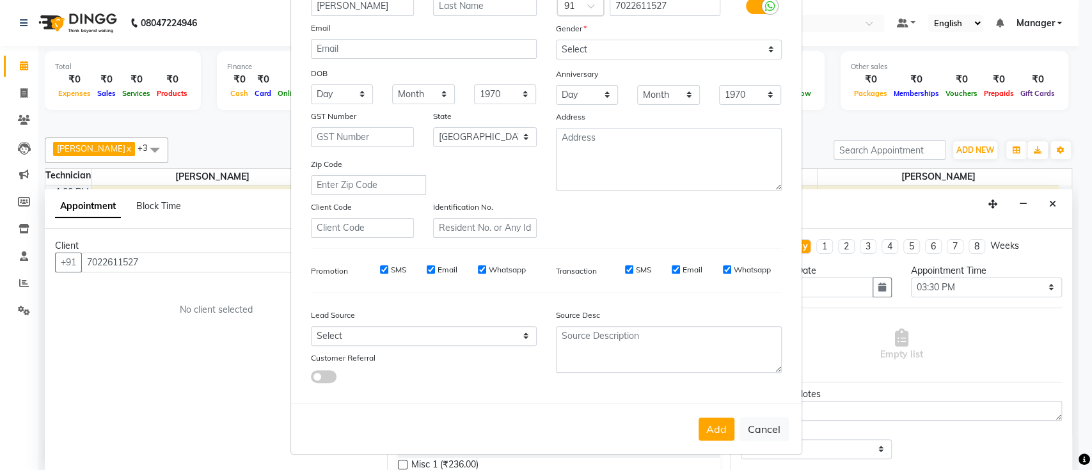
click at [711, 433] on button "Add" at bounding box center [717, 429] width 36 height 23
type input "70******27"
select select
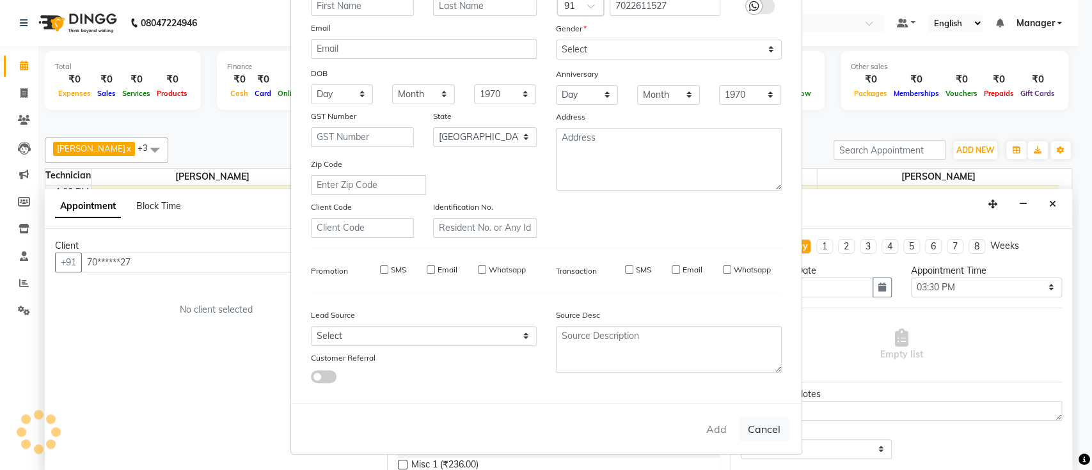
select select "null"
select select
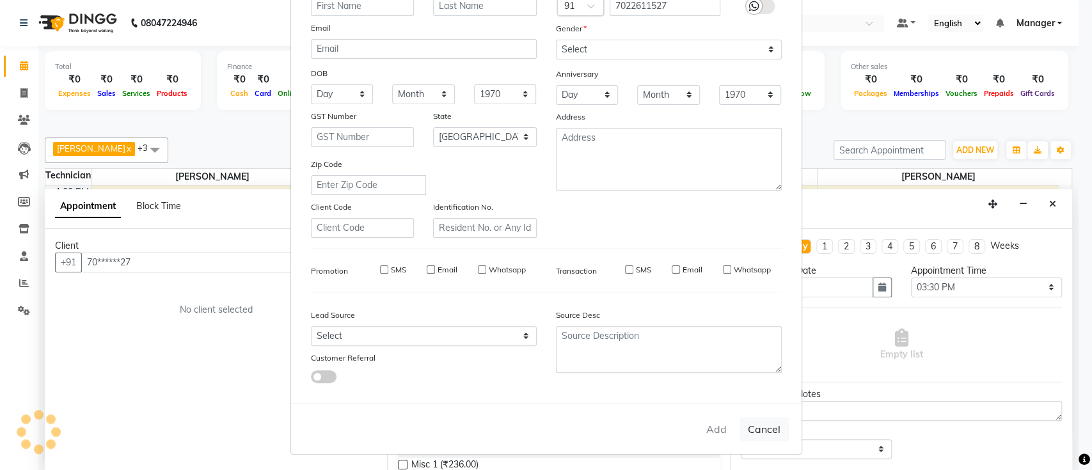
checkbox input "false"
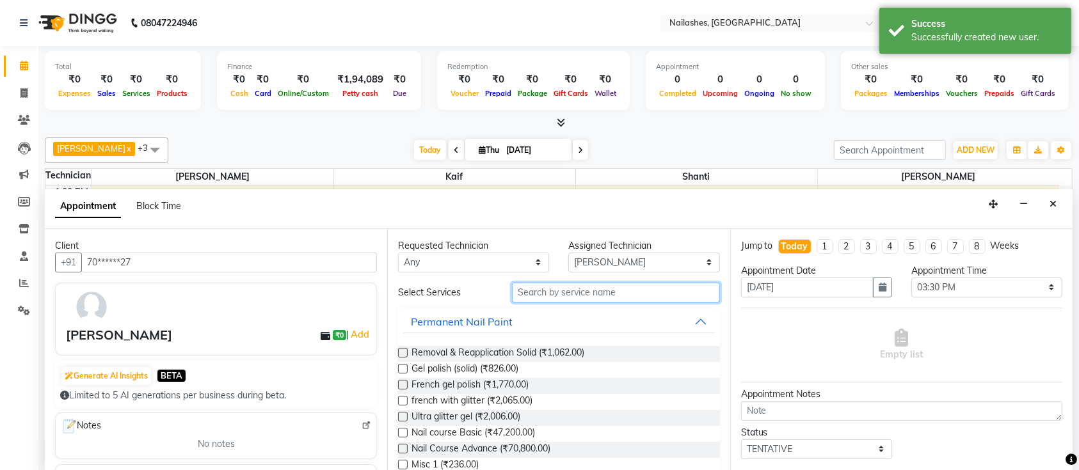
click at [557, 288] on input "text" at bounding box center [616, 293] width 208 height 20
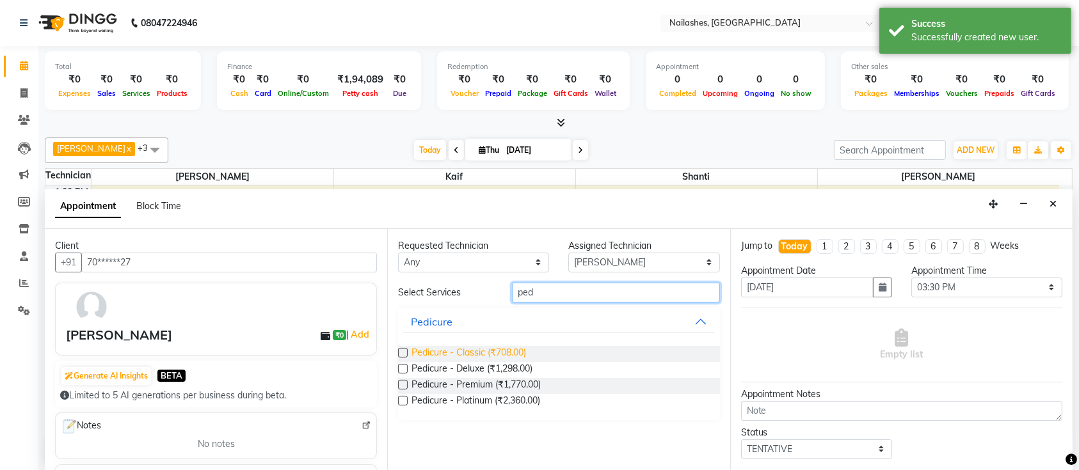
type input "ped"
click at [486, 353] on span "Pedicure - Classic (₹708.00)" at bounding box center [468, 354] width 115 height 16
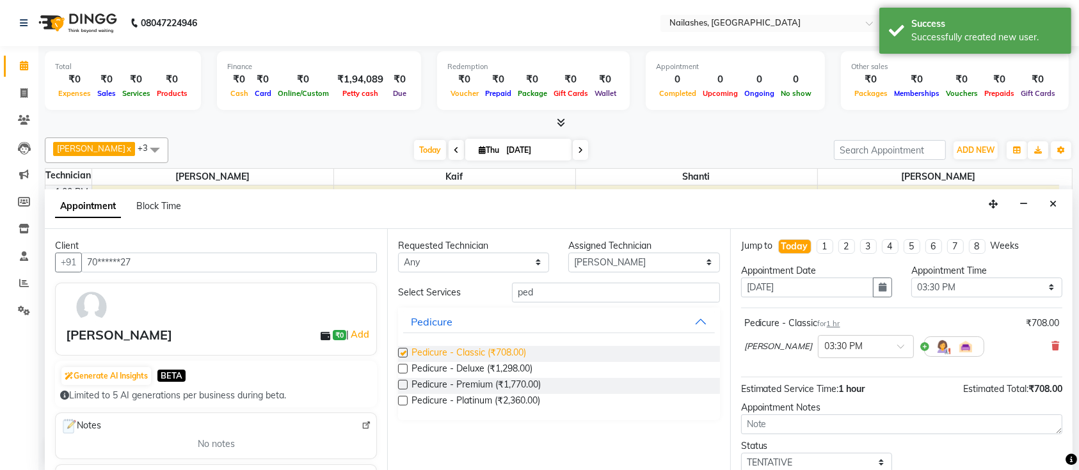
checkbox input "false"
click at [599, 284] on input "ped" at bounding box center [616, 293] width 208 height 20
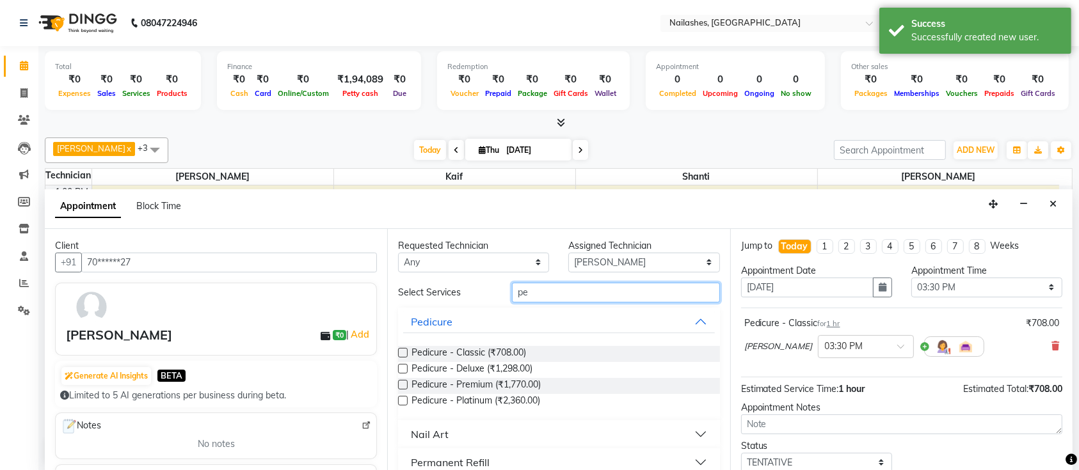
type input "p"
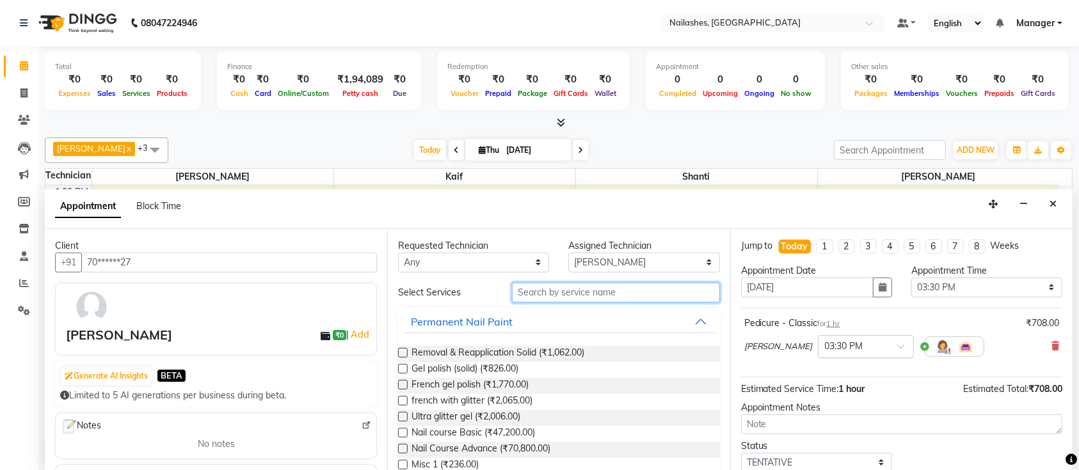
scroll to position [81, 0]
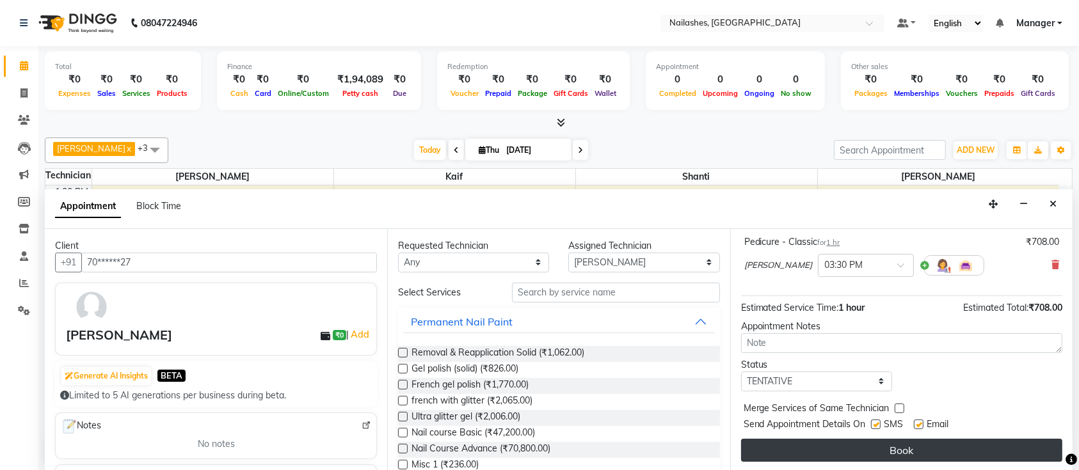
click at [875, 455] on button "Book" at bounding box center [901, 450] width 321 height 23
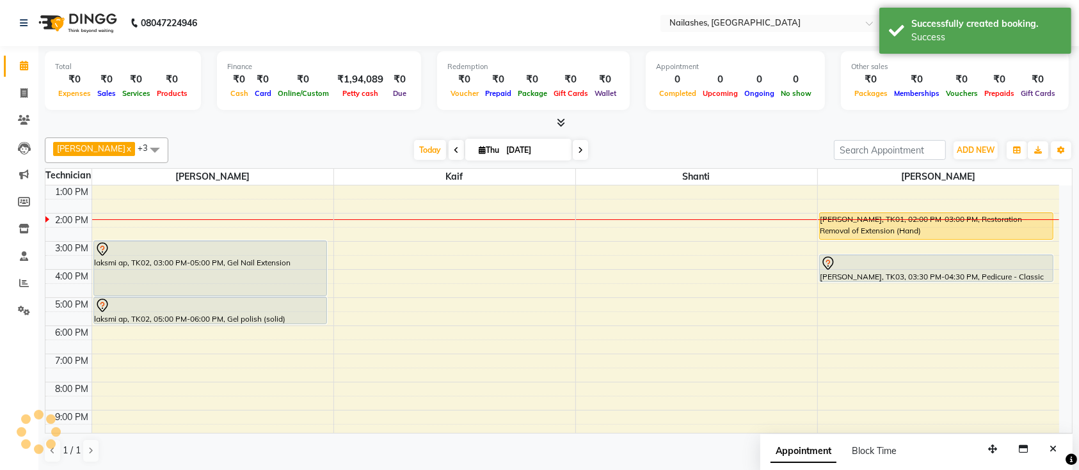
scroll to position [0, 0]
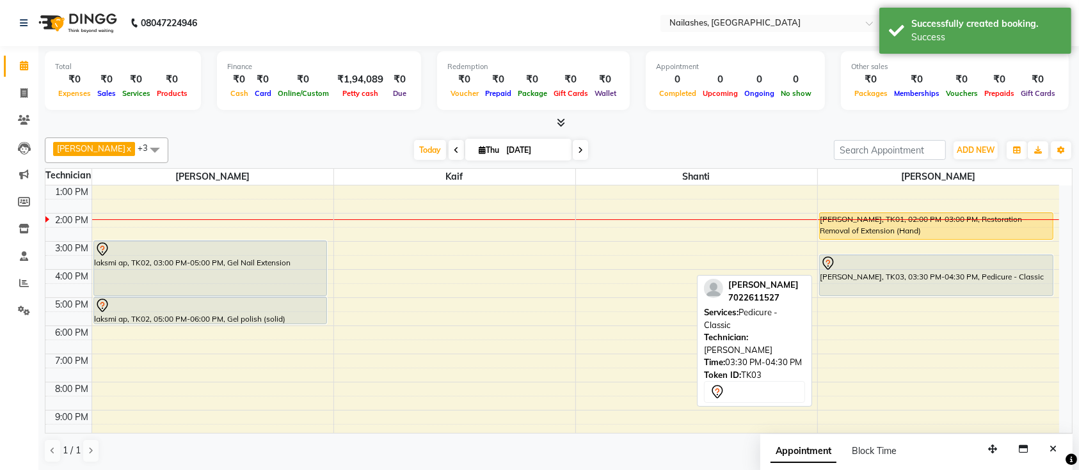
click at [933, 285] on div "[PERSON_NAME], TK01, 02:00 PM-03:00 PM, Restoration - Removal of Extension (Han…" at bounding box center [939, 269] width 242 height 393
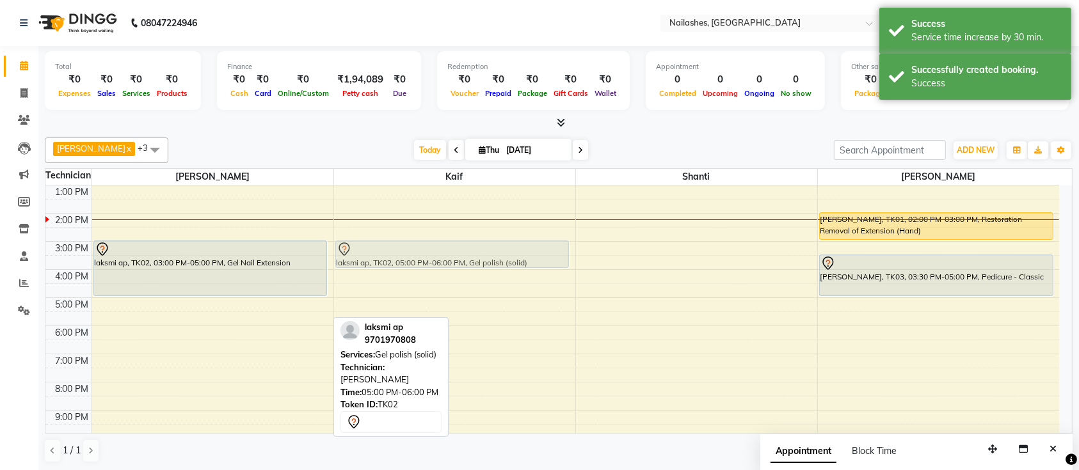
drag, startPoint x: 196, startPoint y: 298, endPoint x: 395, endPoint y: 247, distance: 205.4
click at [395, 247] on tr "laksmi ap, TK02, 03:00 PM-05:00 PM, Gel Nail Extension laksmi ap, TK02, 05:00 P…" at bounding box center [551, 269] width 1013 height 393
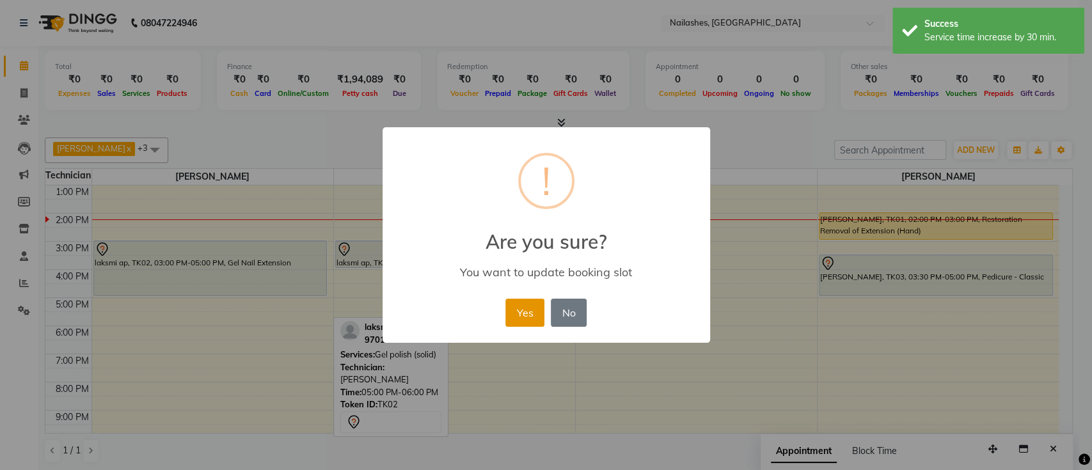
click at [519, 309] on button "Yes" at bounding box center [524, 313] width 39 height 28
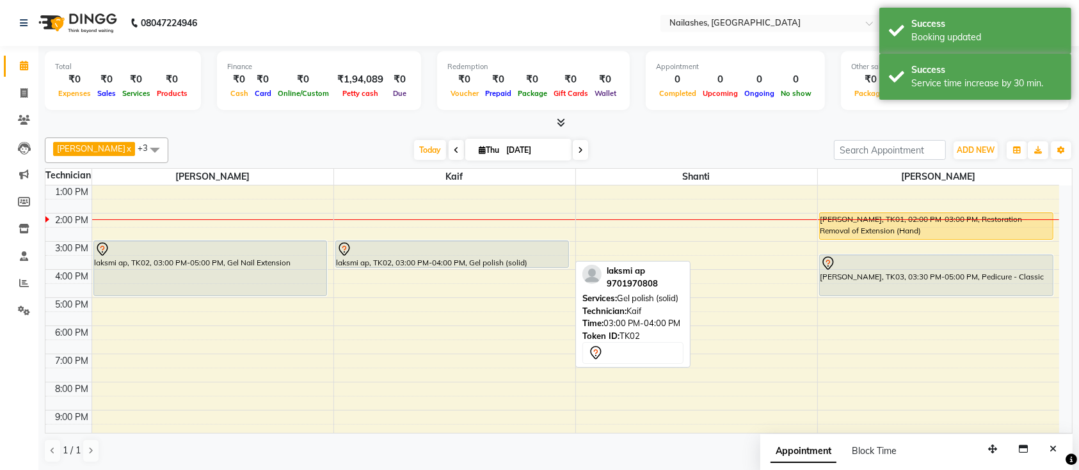
click at [423, 263] on div "laksmi ap, TK02, 03:00 PM-04:00 PM, Gel polish (solid)" at bounding box center [452, 254] width 233 height 26
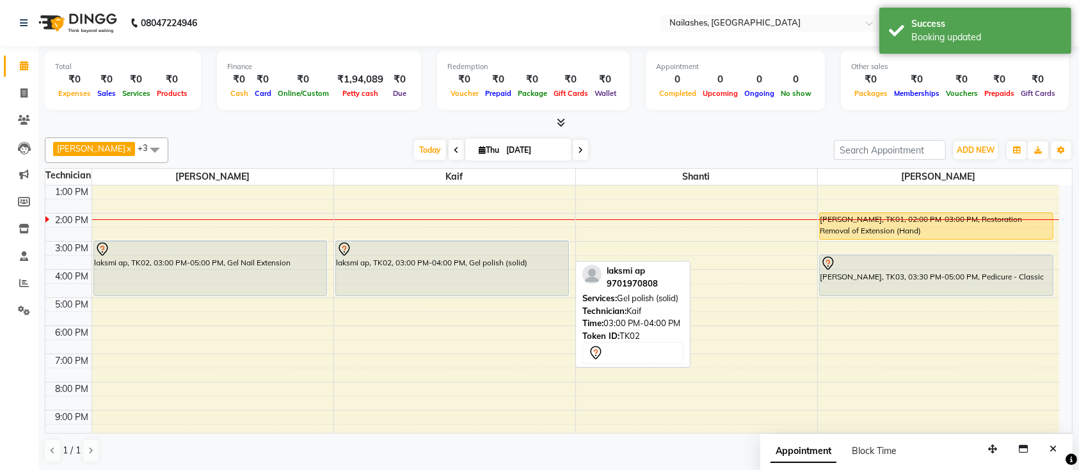
drag, startPoint x: 426, startPoint y: 264, endPoint x: 434, endPoint y: 289, distance: 26.9
click at [434, 289] on div "laksmi ap, TK02, 03:00 PM-04:00 PM, Gel polish (solid) laksmi ap, TK02, 03:00 P…" at bounding box center [454, 269] width 241 height 393
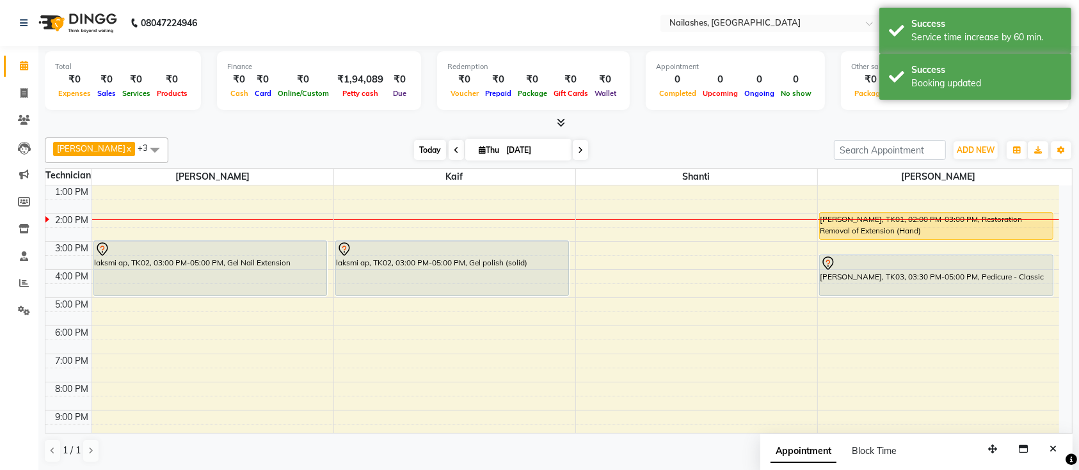
click at [414, 152] on span "Today" at bounding box center [430, 150] width 32 height 20
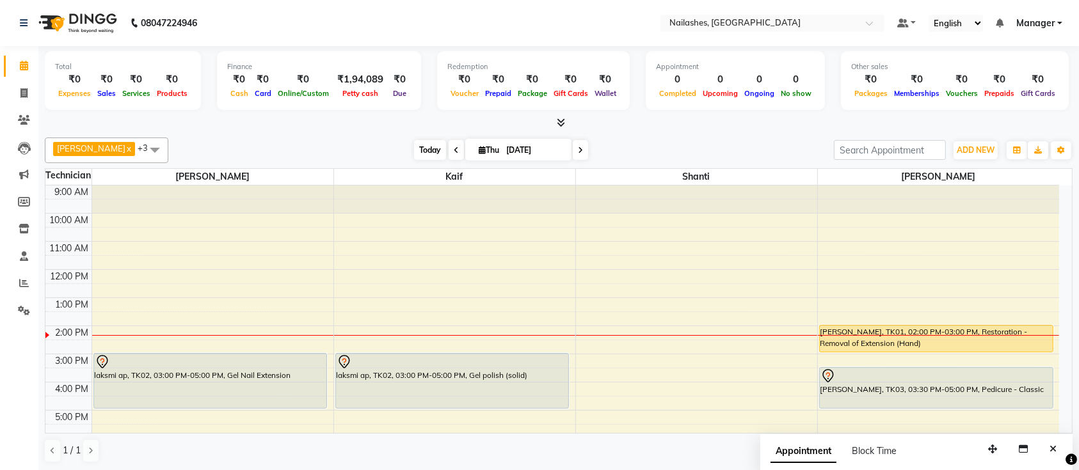
click at [415, 143] on span "Today" at bounding box center [430, 150] width 32 height 20
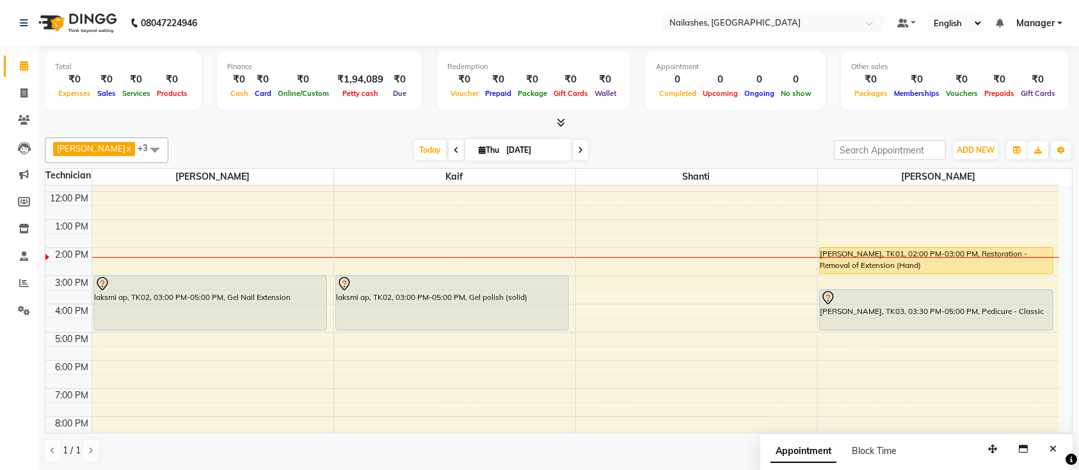
scroll to position [56, 0]
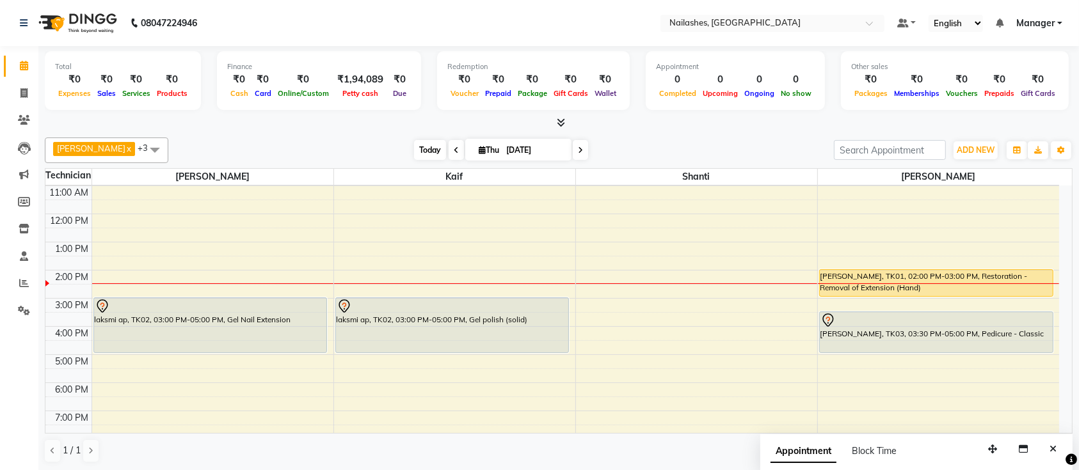
click at [414, 141] on span "Today" at bounding box center [430, 150] width 32 height 20
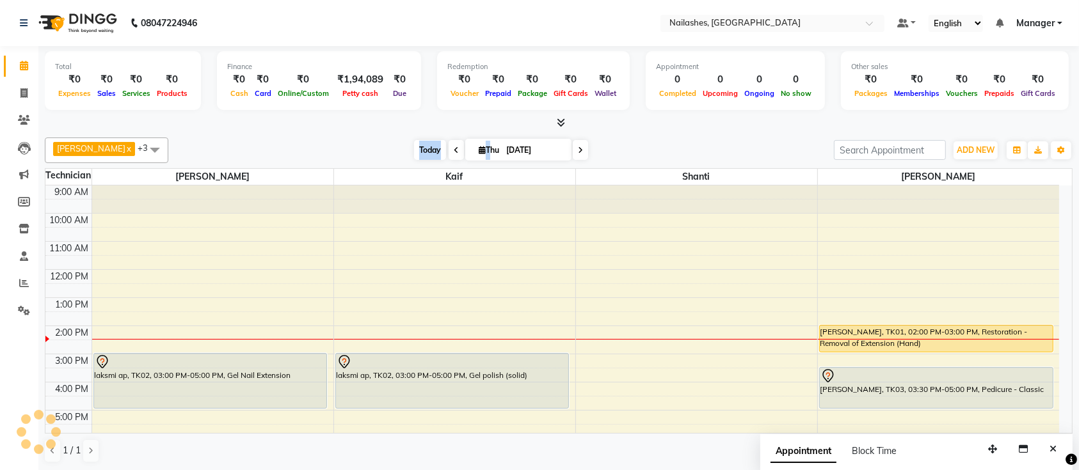
click at [414, 141] on span "Today" at bounding box center [430, 150] width 32 height 20
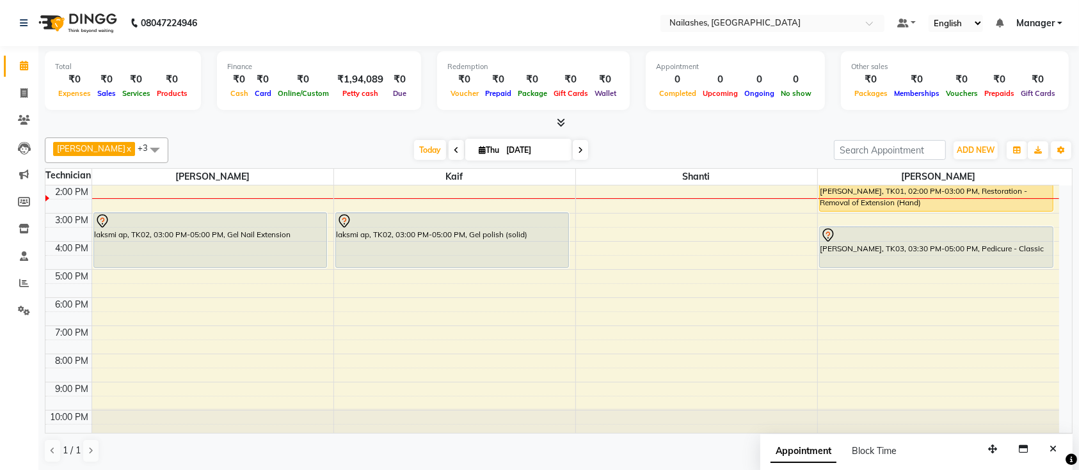
click at [299, 125] on div at bounding box center [558, 122] width 1027 height 13
click at [414, 148] on span "Today" at bounding box center [430, 150] width 32 height 20
click at [385, 125] on div at bounding box center [558, 122] width 1027 height 13
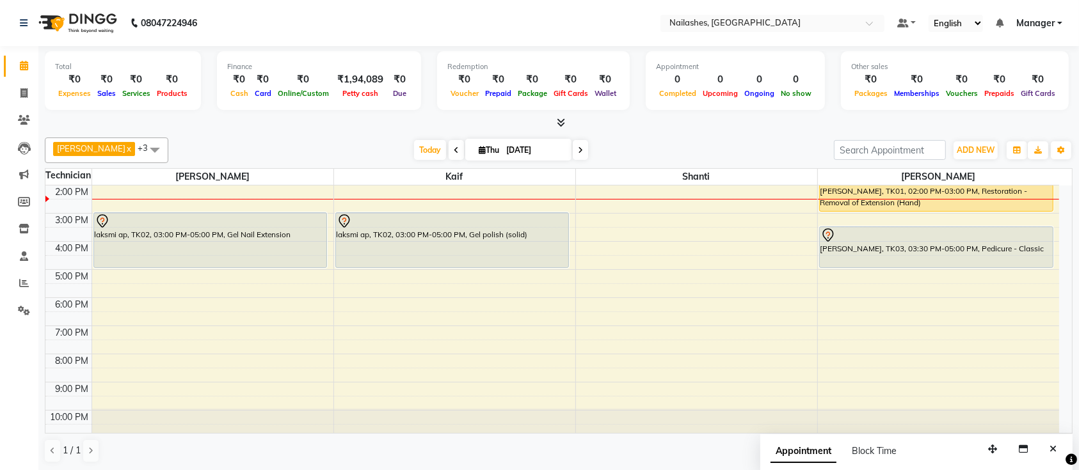
click at [385, 125] on div at bounding box center [558, 122] width 1027 height 13
drag, startPoint x: 210, startPoint y: 110, endPoint x: 213, endPoint y: 91, distance: 18.8
click at [213, 91] on div "Total ₹0 Expenses ₹0 Sales ₹0 Services ₹0 Products Finance ₹0 Cash ₹0 Card ₹0 O…" at bounding box center [558, 82] width 1027 height 63
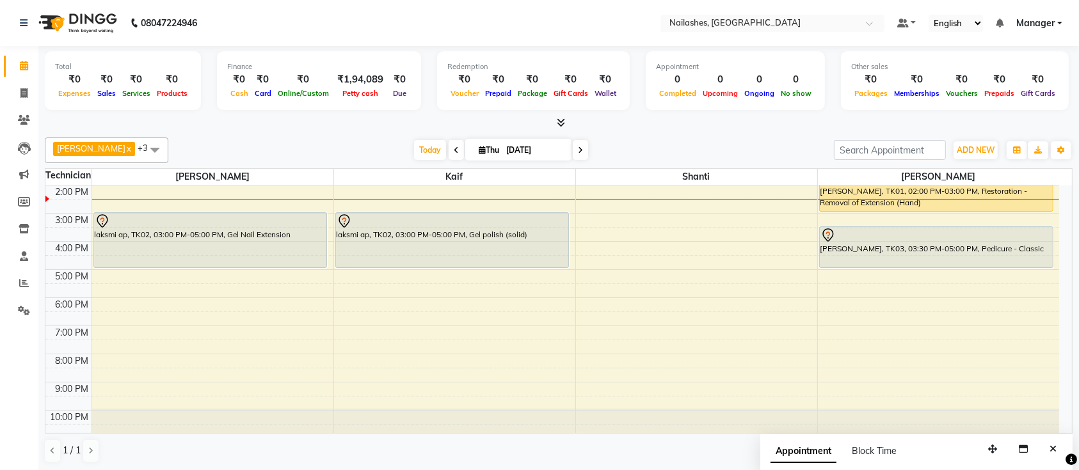
click at [240, 59] on div "Finance ₹0 Cash ₹0 Card ₹0 Online/Custom ₹1,94,089 [PERSON_NAME] cash ₹0 Due" at bounding box center [319, 80] width 204 height 59
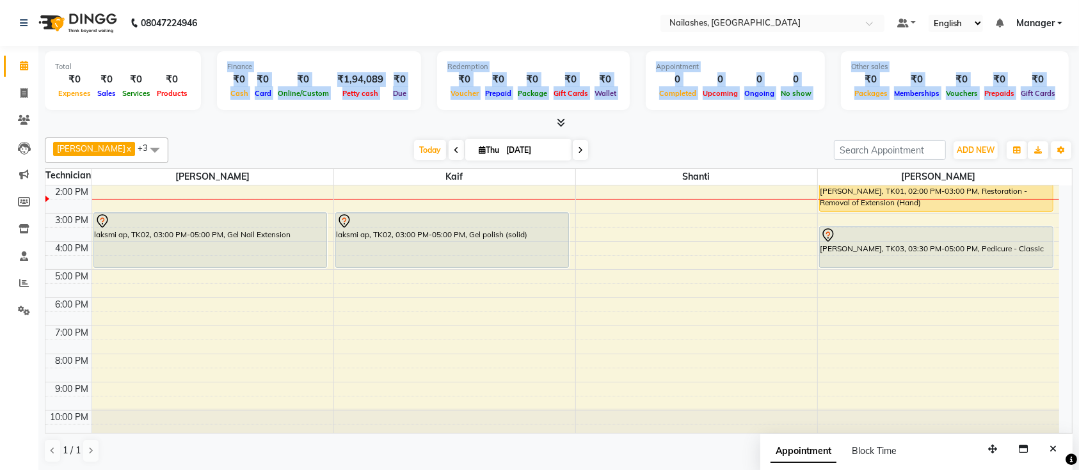
drag, startPoint x: 240, startPoint y: 59, endPoint x: 179, endPoint y: 122, distance: 86.9
click at [179, 122] on div "Total ₹0 Expenses ₹0 Sales ₹0 Services ₹0 Products Finance ₹0 Cash ₹0 Card ₹0 O…" at bounding box center [558, 88] width 1027 height 84
click at [179, 122] on div at bounding box center [558, 122] width 1027 height 13
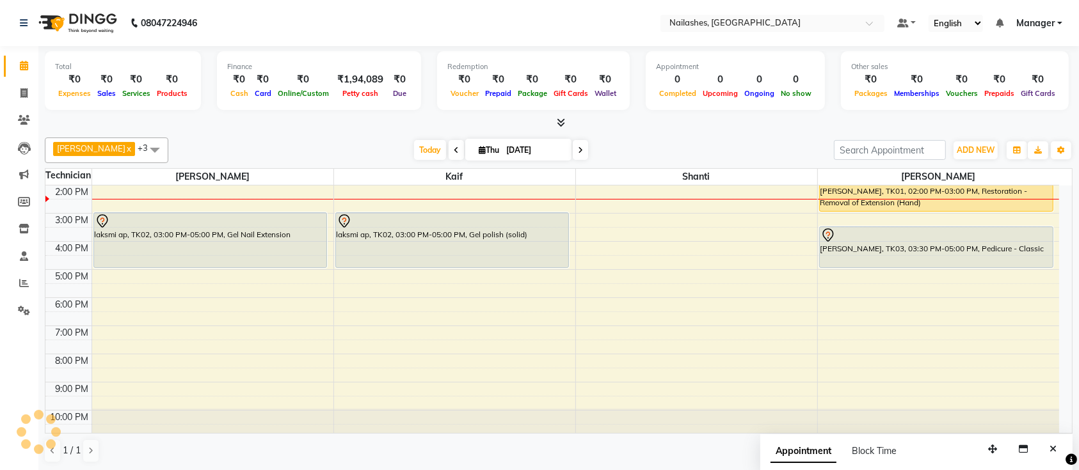
click at [179, 122] on div at bounding box center [558, 122] width 1027 height 13
drag, startPoint x: 179, startPoint y: 122, endPoint x: 65, endPoint y: 299, distance: 211.5
click at [65, 299] on div "6:00 PM" at bounding box center [72, 304] width 38 height 13
click at [421, 148] on span "Today" at bounding box center [430, 150] width 32 height 20
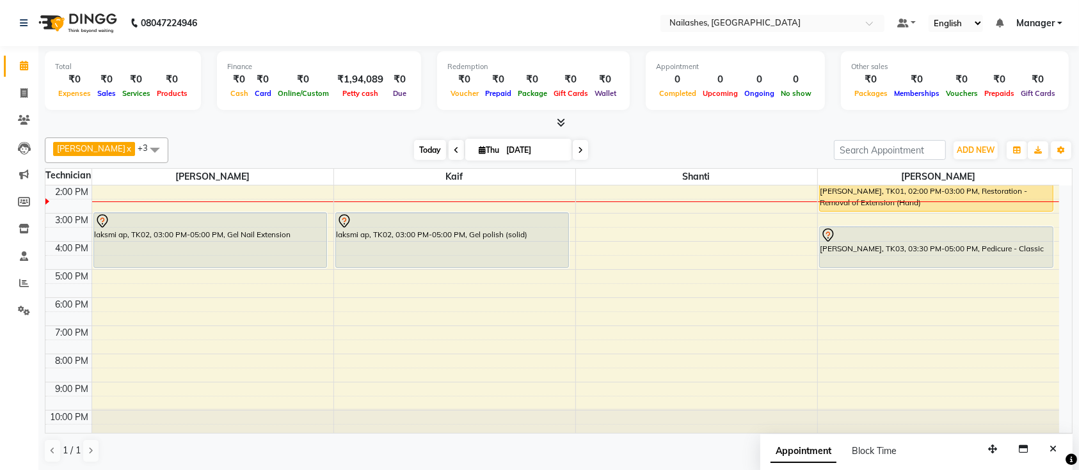
click at [421, 148] on span "Today" at bounding box center [430, 150] width 32 height 20
click at [422, 148] on span "Today" at bounding box center [430, 150] width 32 height 20
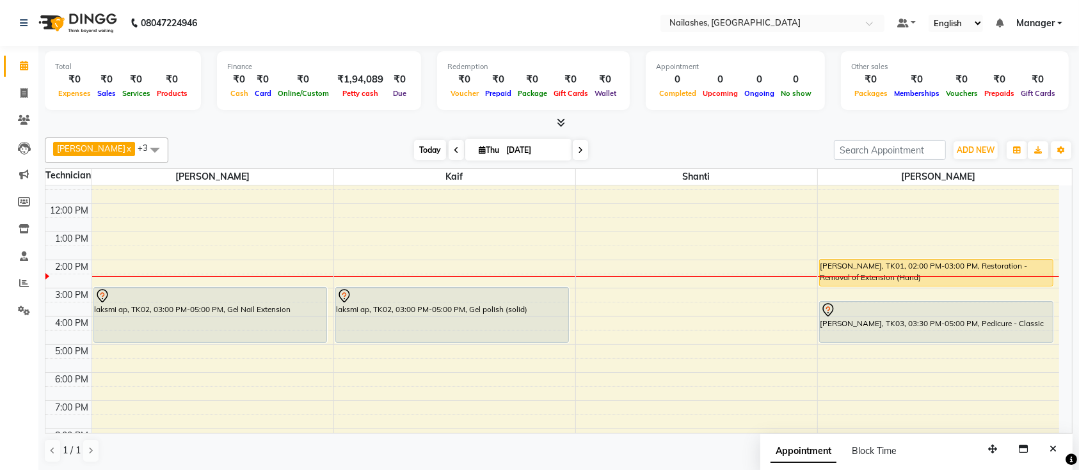
click at [414, 152] on span "Today" at bounding box center [430, 150] width 32 height 20
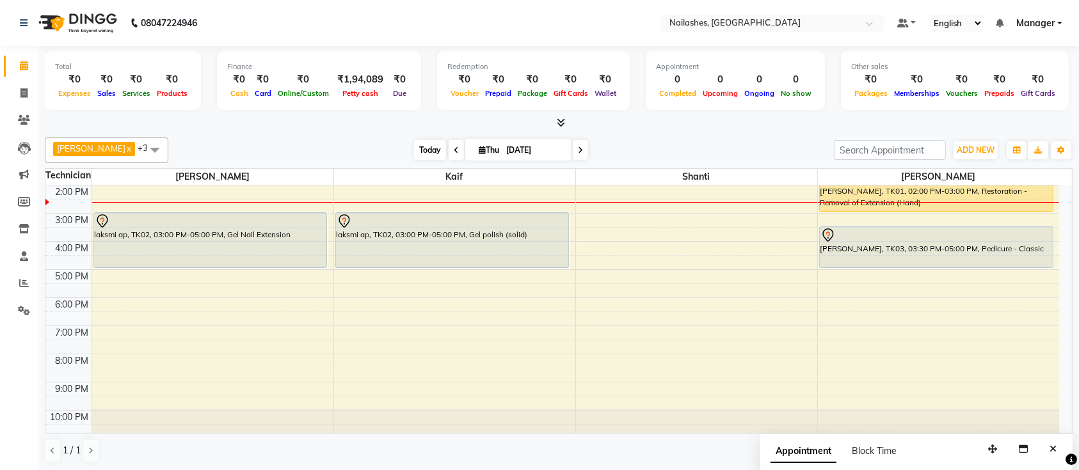
click at [414, 147] on span "Today" at bounding box center [430, 150] width 32 height 20
click at [414, 153] on span "Today" at bounding box center [430, 150] width 32 height 20
click at [414, 148] on span "Today" at bounding box center [430, 150] width 32 height 20
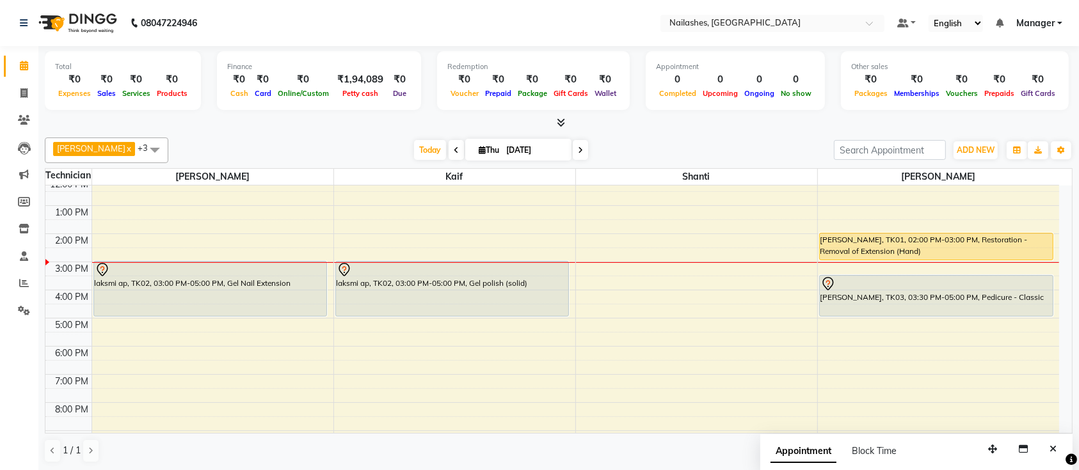
scroll to position [56, 0]
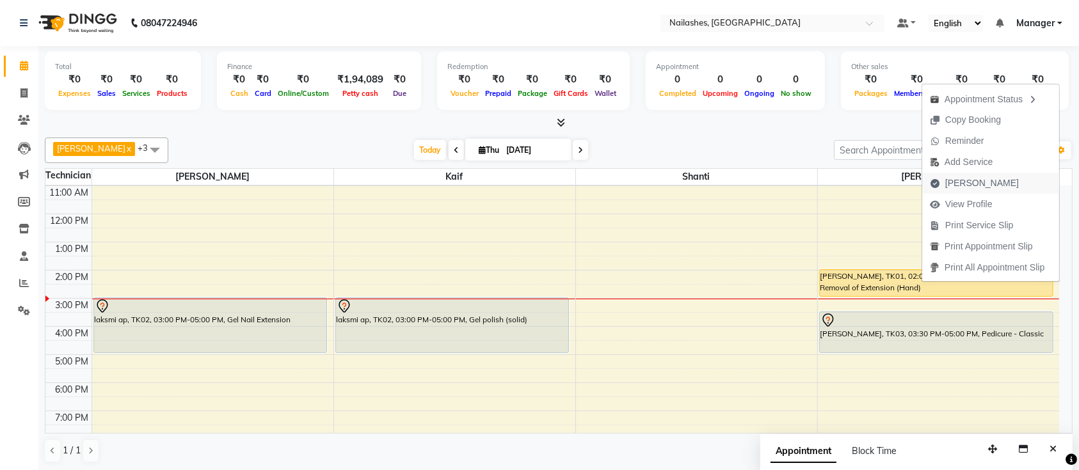
click at [957, 184] on span "[PERSON_NAME]" at bounding box center [982, 183] width 74 height 13
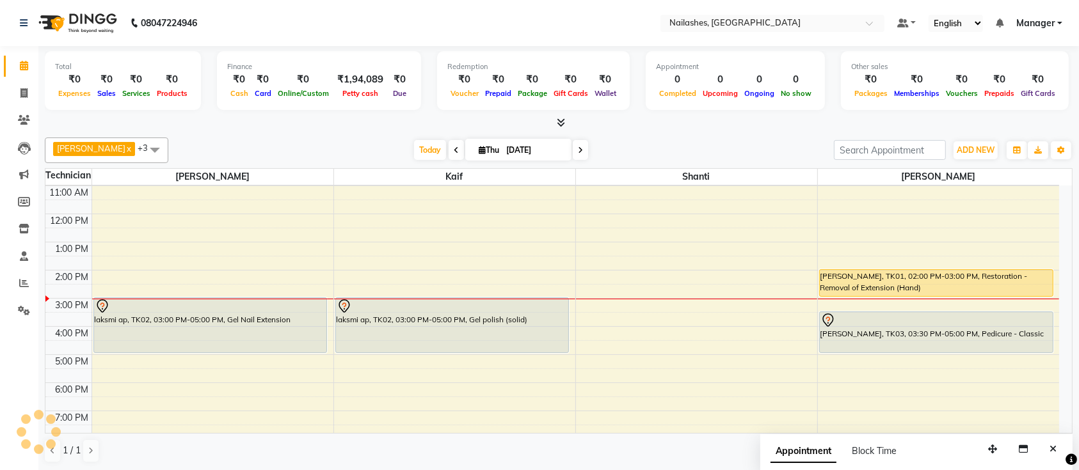
select select "service"
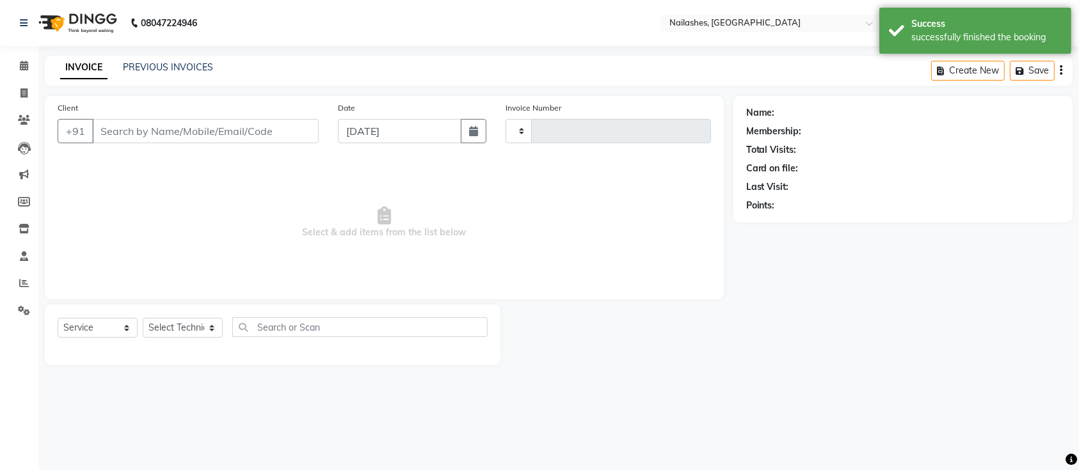
type input "0657"
select select "4407"
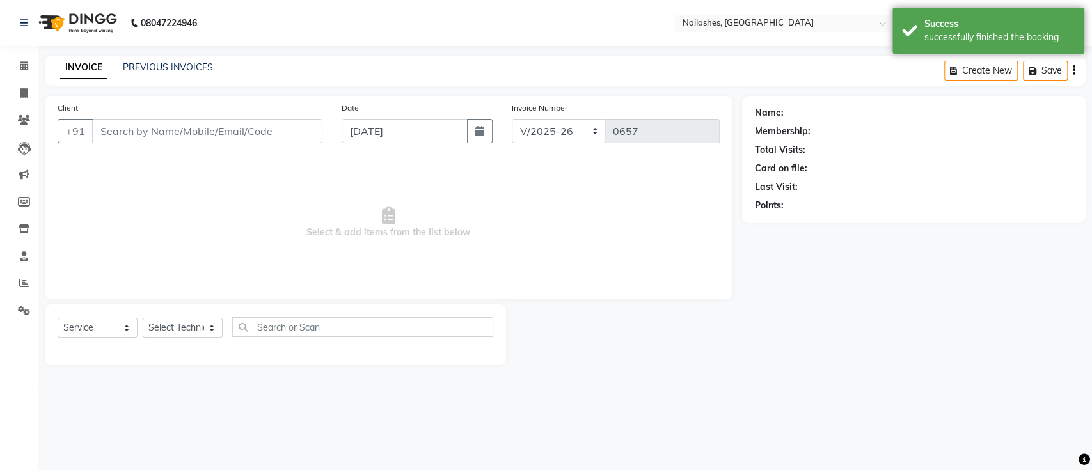
type input "72******40"
select select "33291"
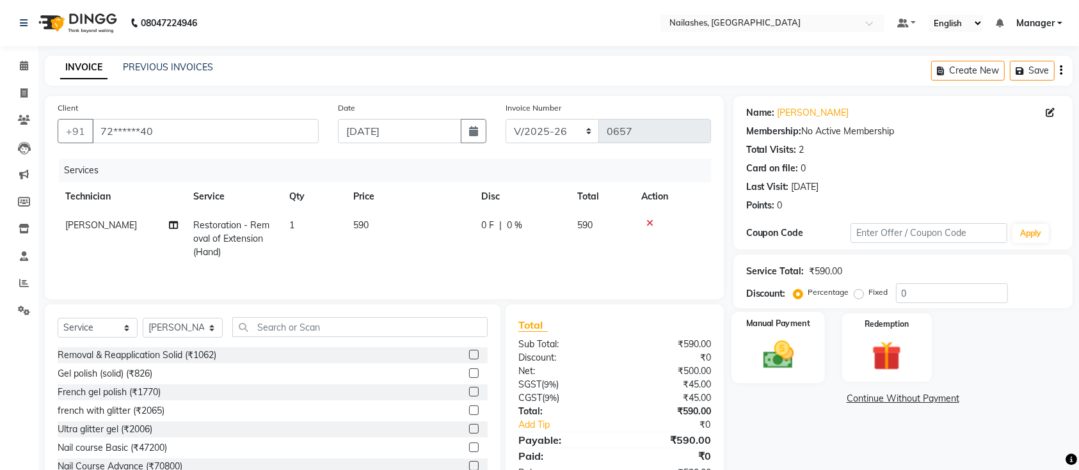
click at [810, 354] on div "Manual Payment" at bounding box center [777, 348] width 93 height 72
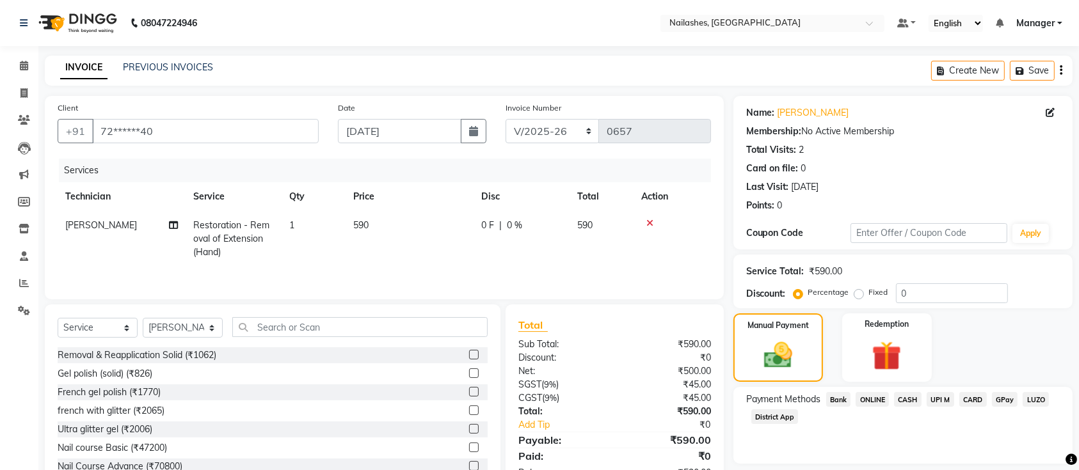
click at [967, 399] on span "CARD" at bounding box center [973, 399] width 28 height 15
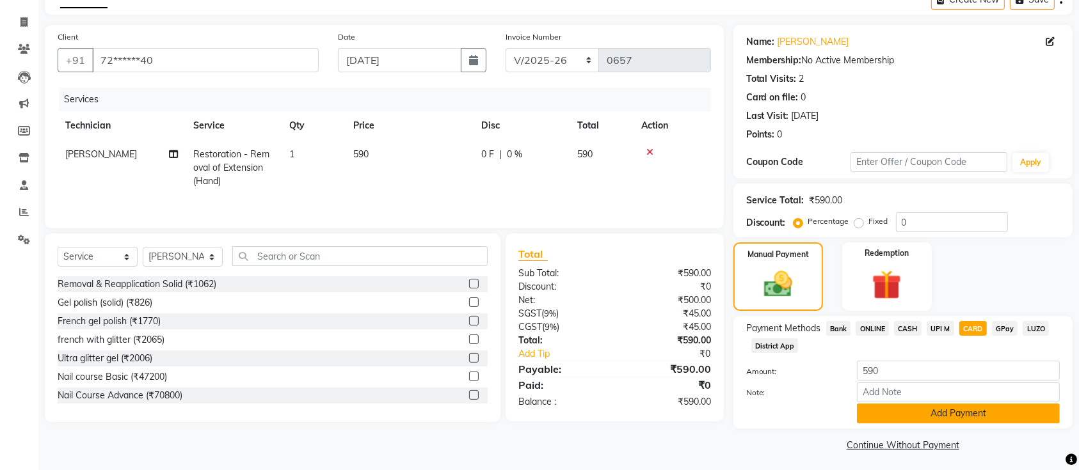
click at [907, 409] on button "Add Payment" at bounding box center [958, 414] width 203 height 20
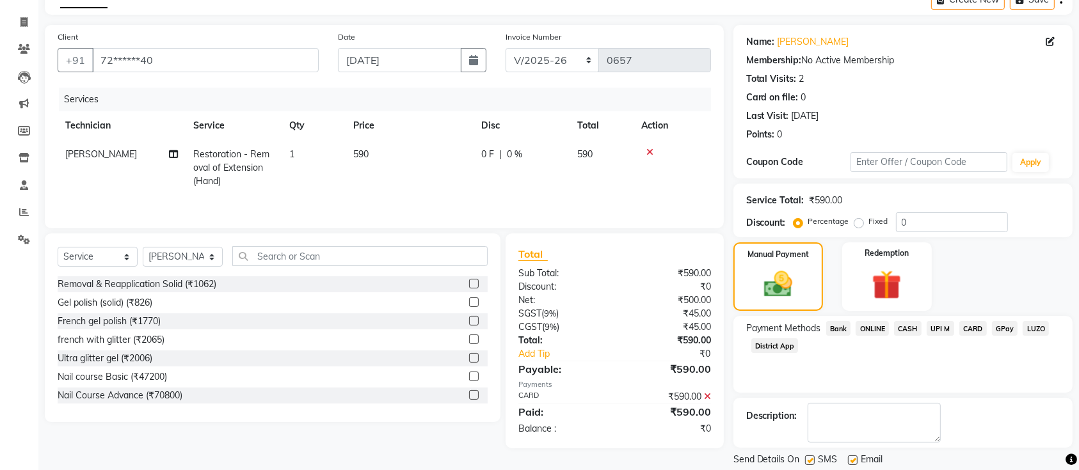
scroll to position [111, 0]
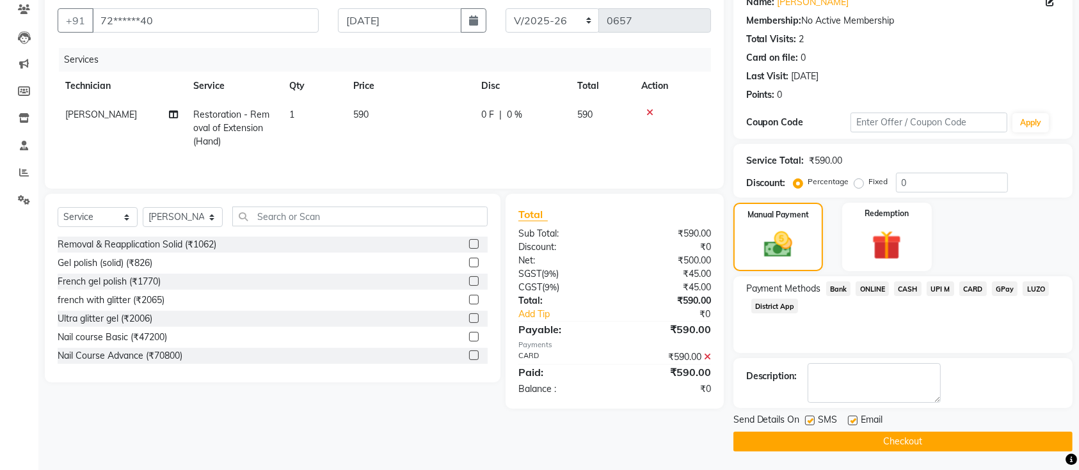
click at [857, 438] on button "Checkout" at bounding box center [902, 442] width 339 height 20
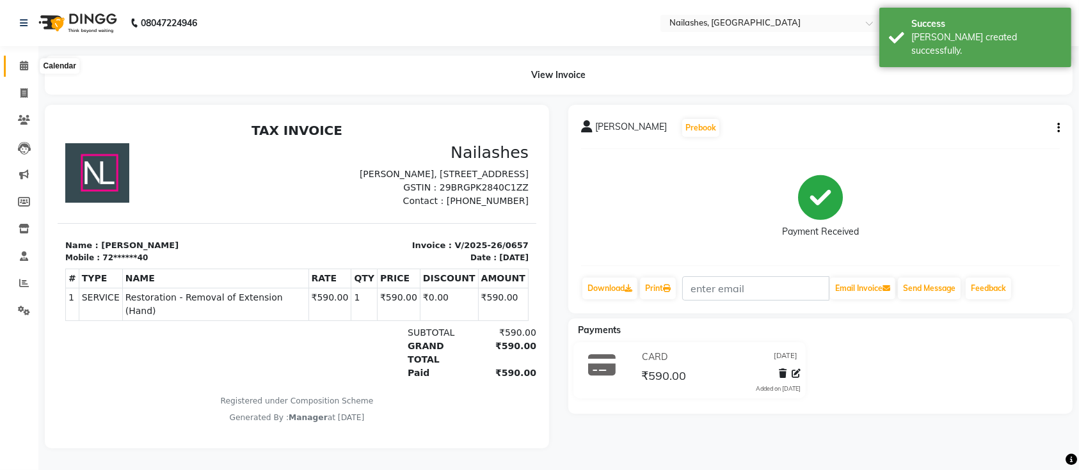
click at [17, 70] on span at bounding box center [24, 66] width 22 height 15
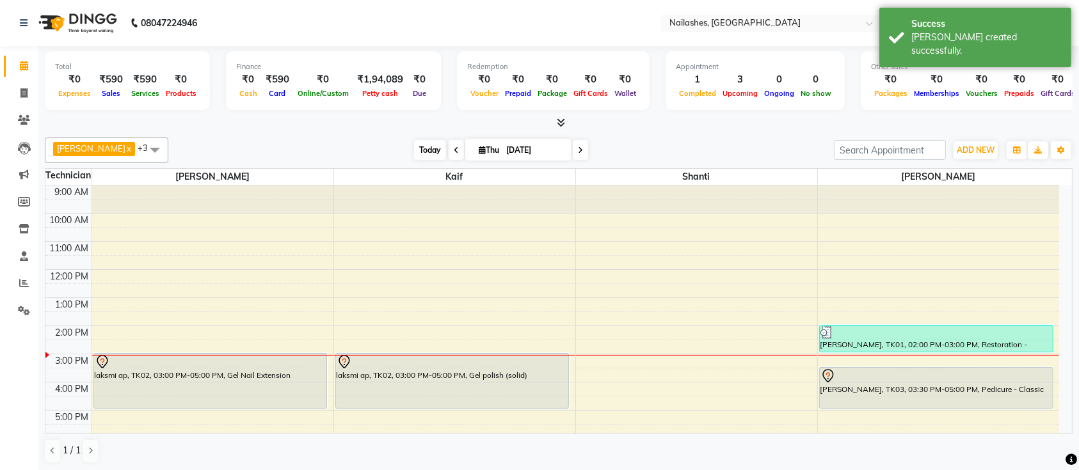
click at [414, 150] on span "Today" at bounding box center [430, 150] width 32 height 20
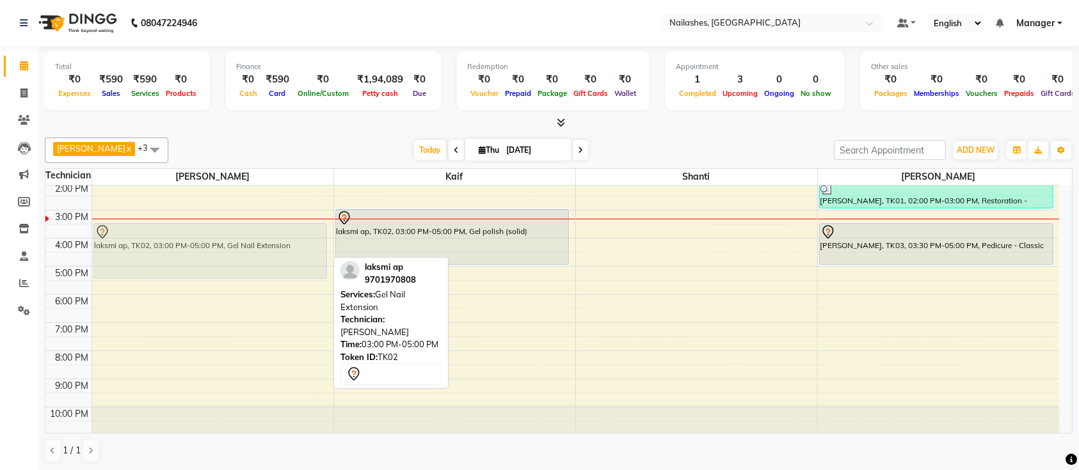
drag, startPoint x: 312, startPoint y: 241, endPoint x: 310, endPoint y: 248, distance: 7.5
click at [308, 253] on div "laksmi ap, TK02, 03:00 PM-05:00 PM, Gel Nail Extension laksmi ap, TK02, 03:00 P…" at bounding box center [212, 238] width 241 height 393
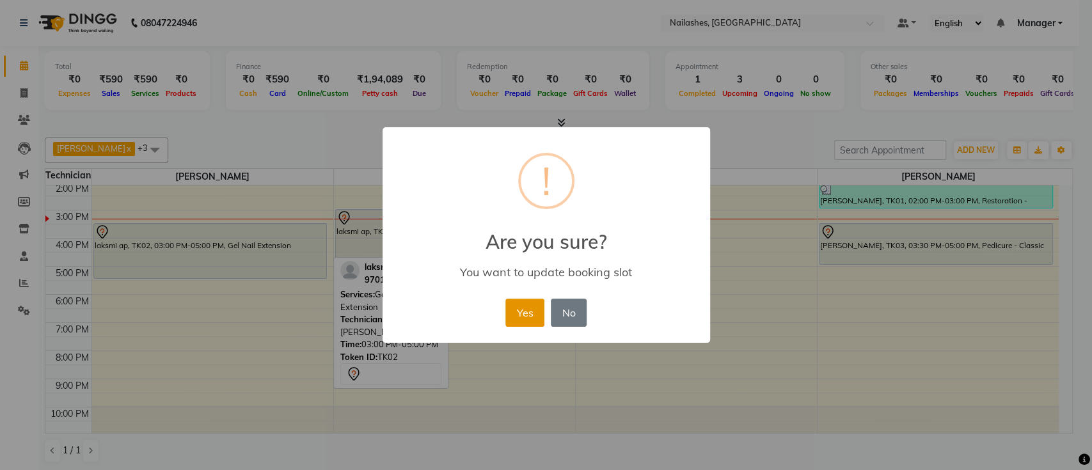
click at [505, 316] on button "Yes" at bounding box center [524, 313] width 39 height 28
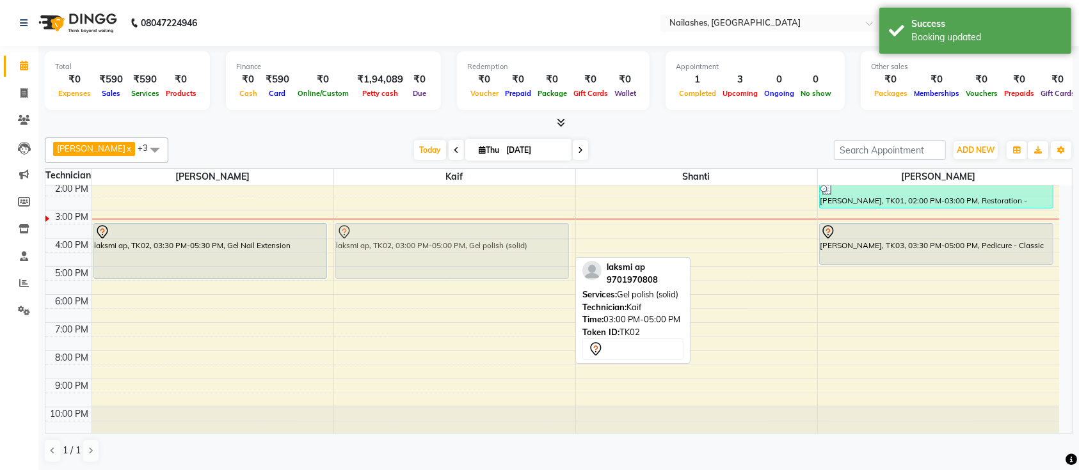
drag, startPoint x: 507, startPoint y: 242, endPoint x: 507, endPoint y: 260, distance: 18.6
click at [507, 260] on div "laksmi ap, TK02, 03:00 PM-05:00 PM, Gel polish (solid) laksmi ap, TK02, 03:00 P…" at bounding box center [454, 238] width 241 height 393
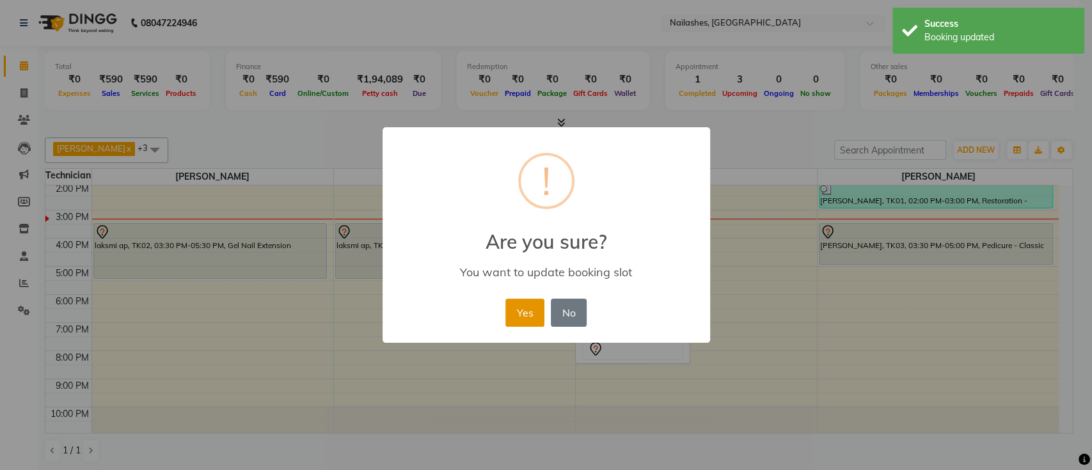
click at [521, 310] on button "Yes" at bounding box center [524, 313] width 39 height 28
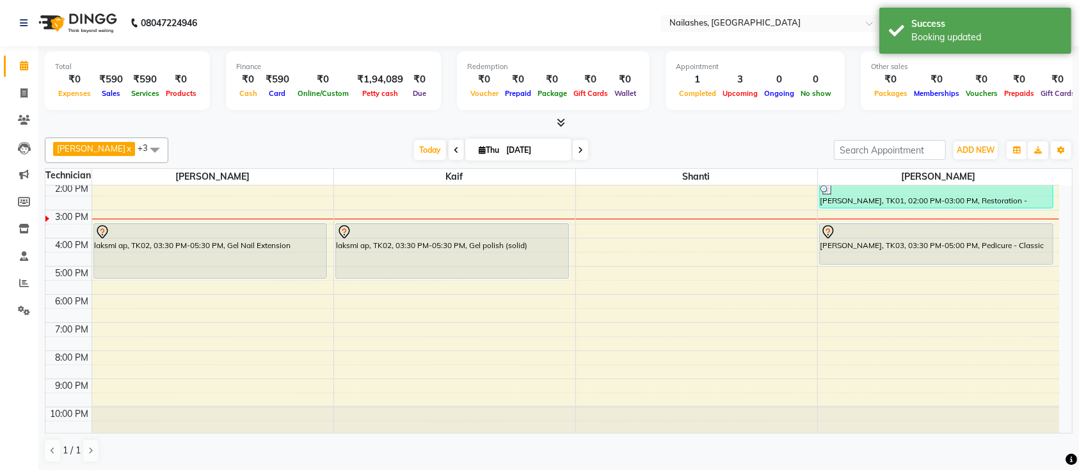
click at [411, 161] on div "[PERSON_NAME] x Shanti x [PERSON_NAME] x Kaif x +3 UnSelect All [PERSON_NAME] K…" at bounding box center [558, 151] width 1027 height 26
click at [414, 159] on span "Today" at bounding box center [430, 150] width 32 height 20
